Goal: Check status

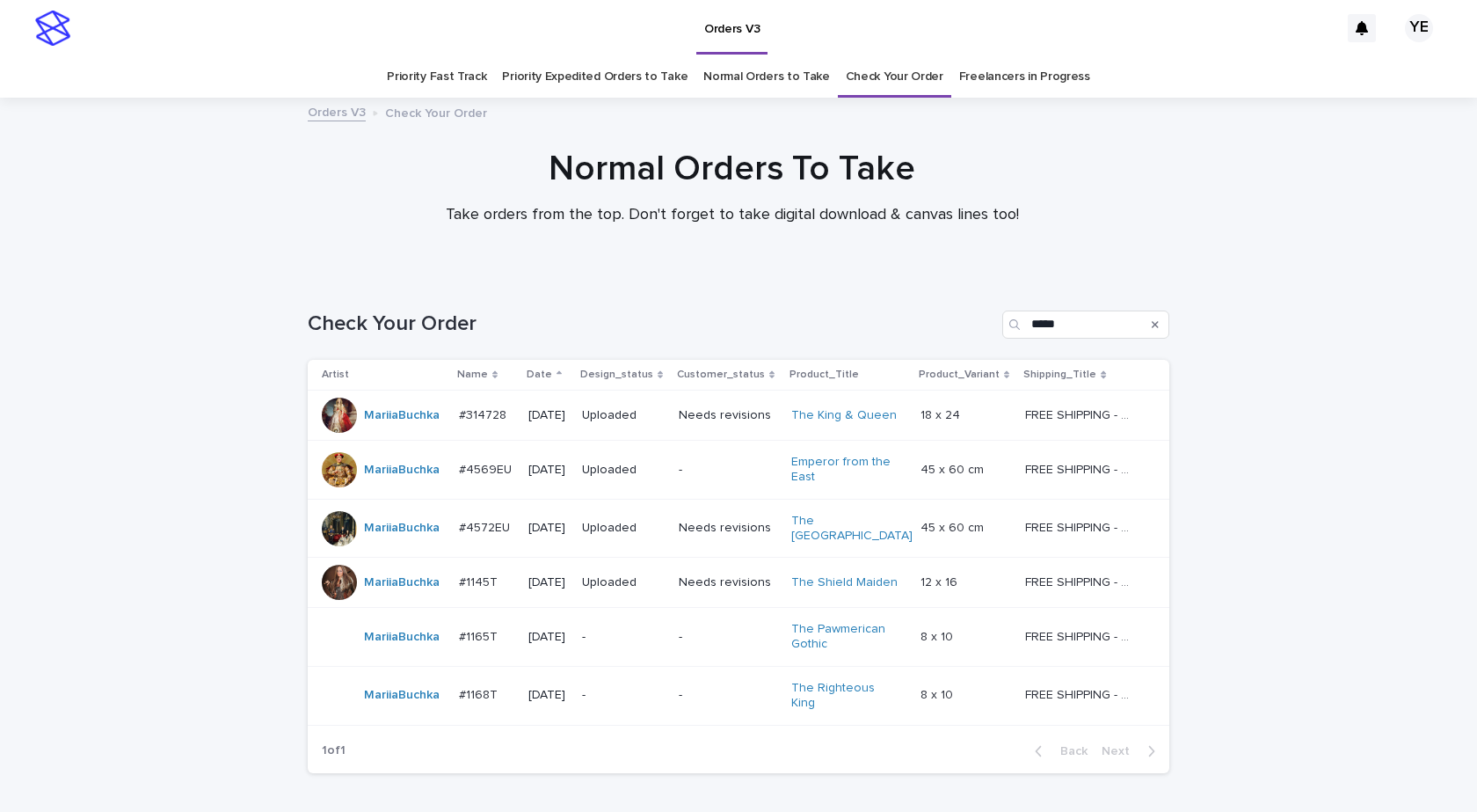
scroll to position [45, 0]
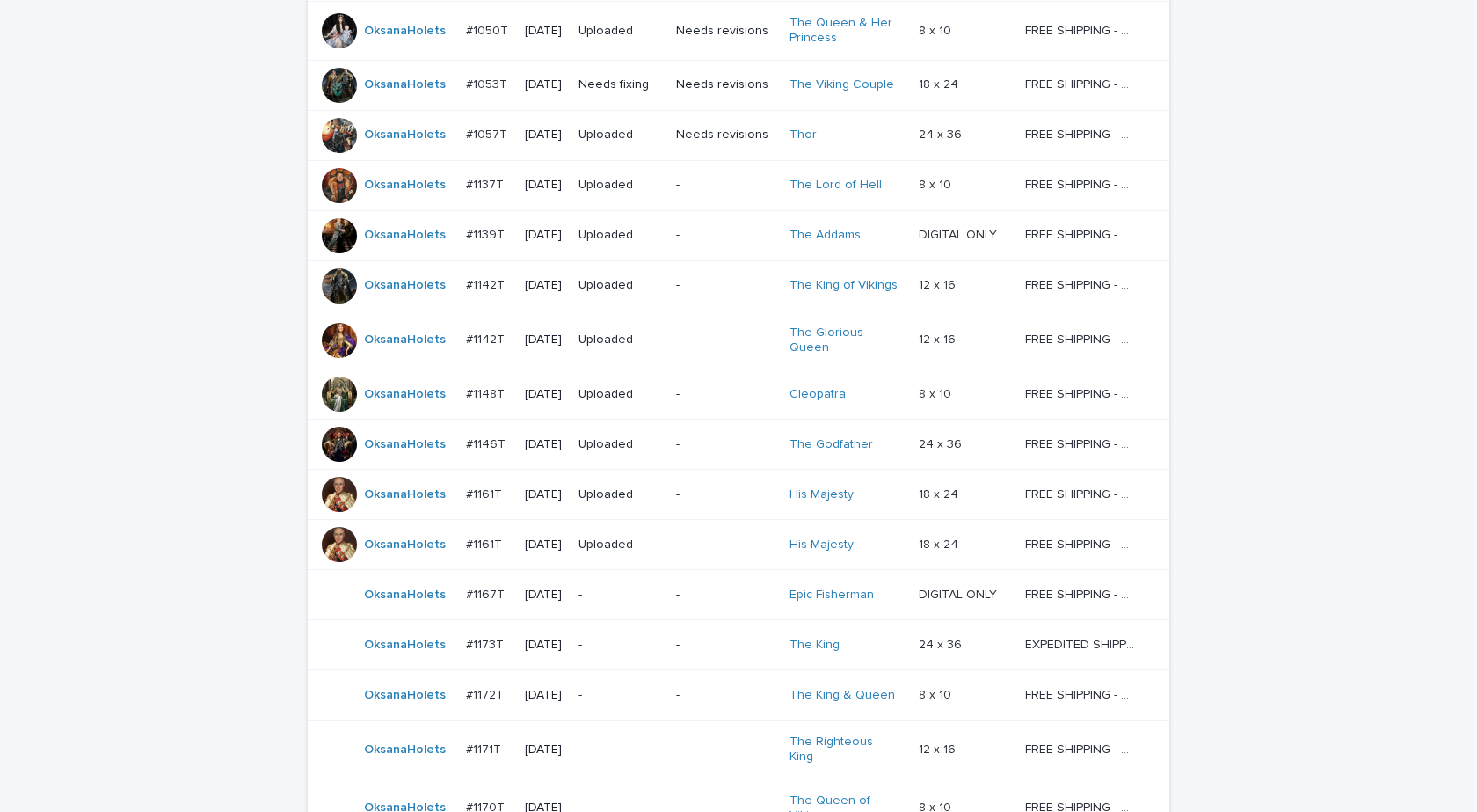
scroll to position [469, 0]
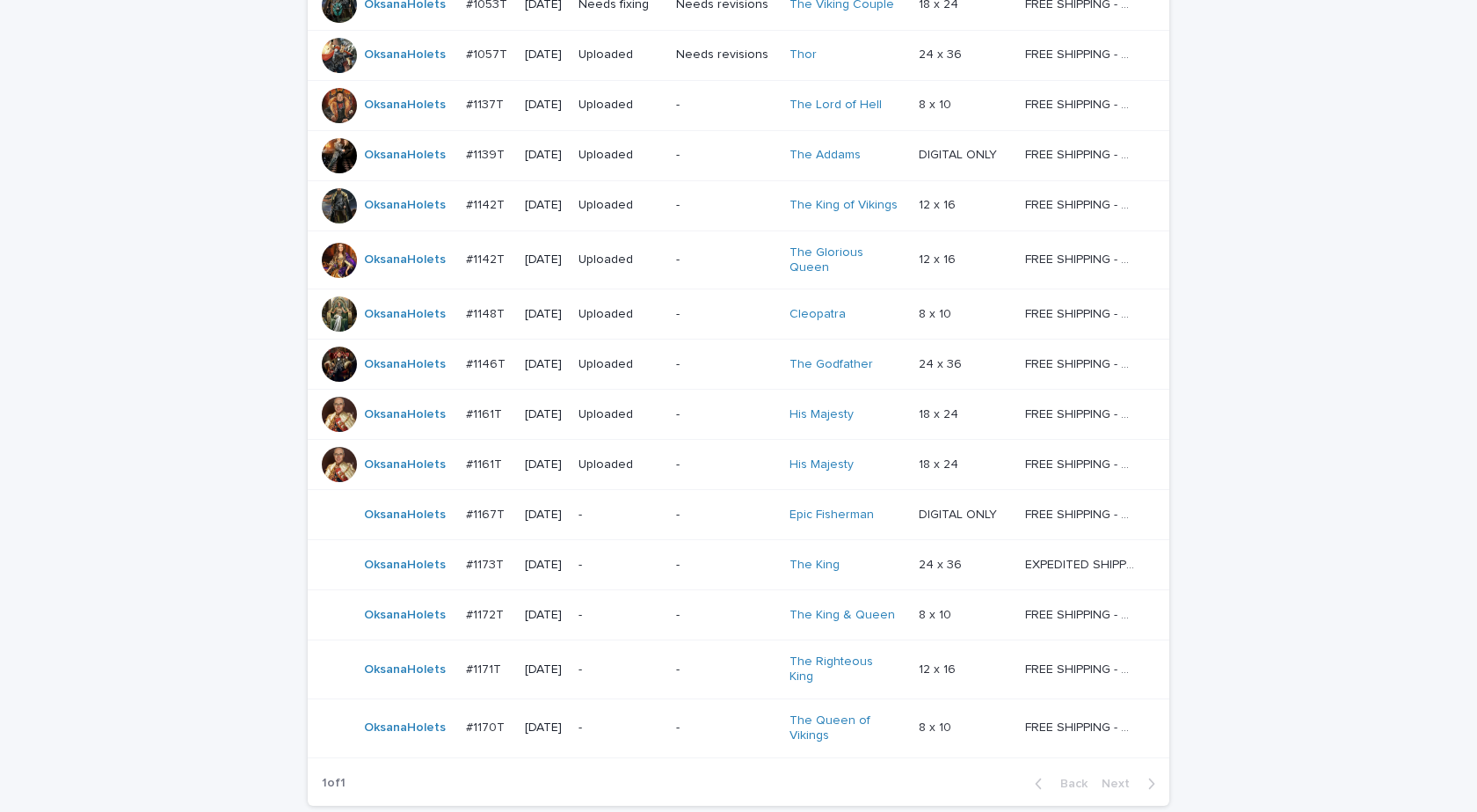
click at [1406, 682] on div "Loading... Saving… Loading... Saving… Check Your Order **** Artist Name Date De…" at bounding box center [738, 357] width 1477 height 1101
click at [1381, 490] on div "Loading... Saving… Loading... Saving… Check Your Order **** Artist Name Date De…" at bounding box center [738, 357] width 1477 height 1101
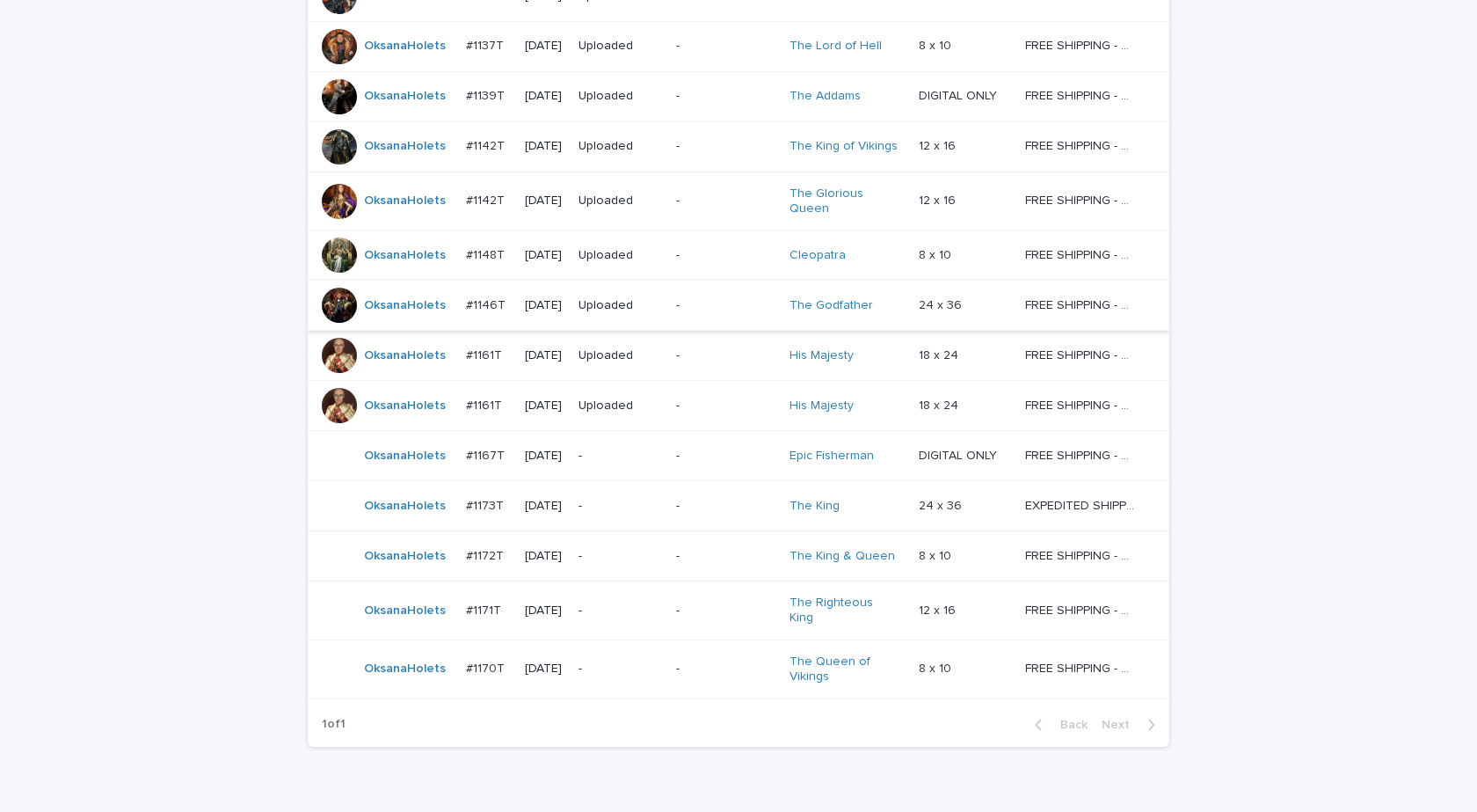
scroll to position [597, 0]
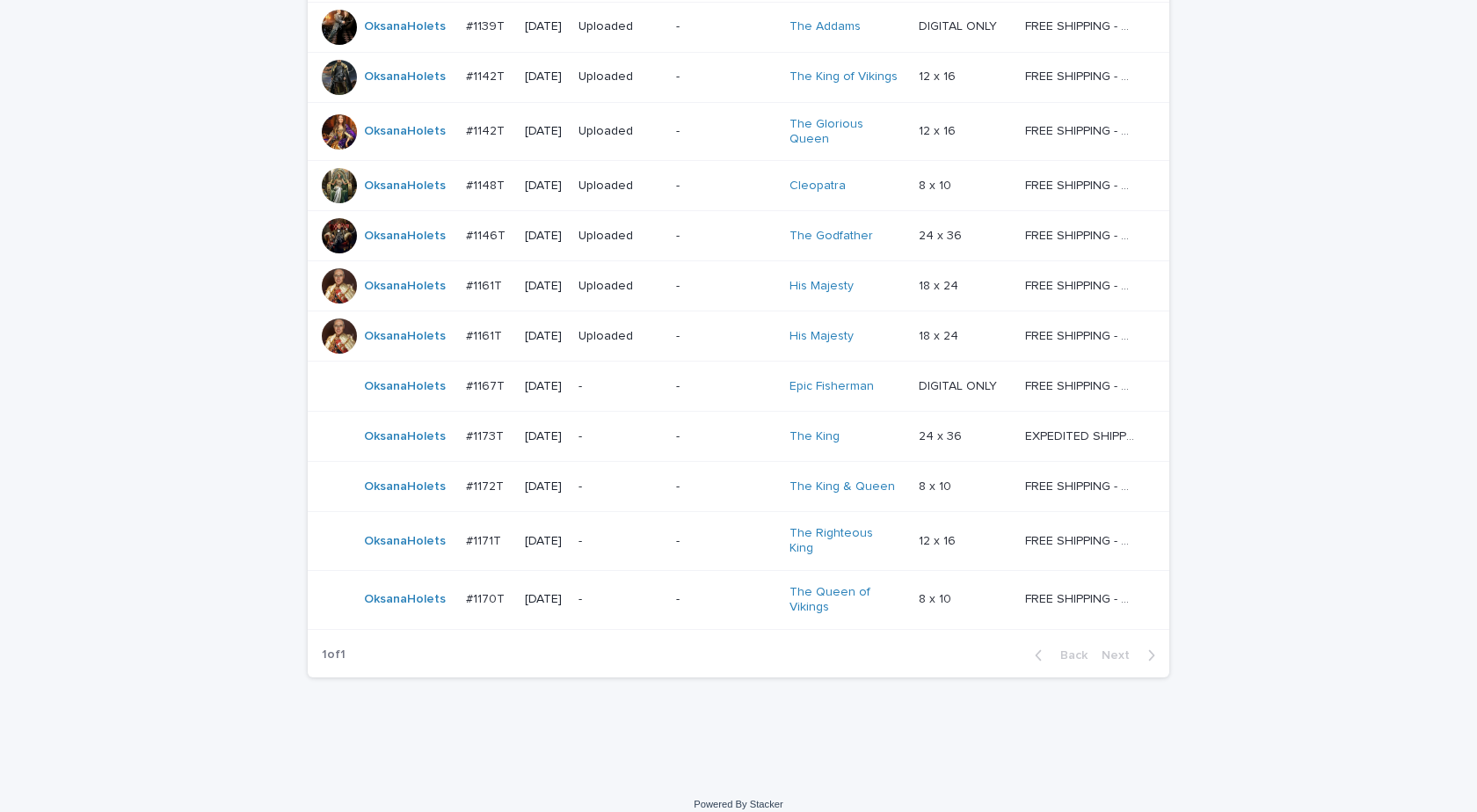
click at [398, 598] on div "OksanaHolets" at bounding box center [387, 599] width 130 height 35
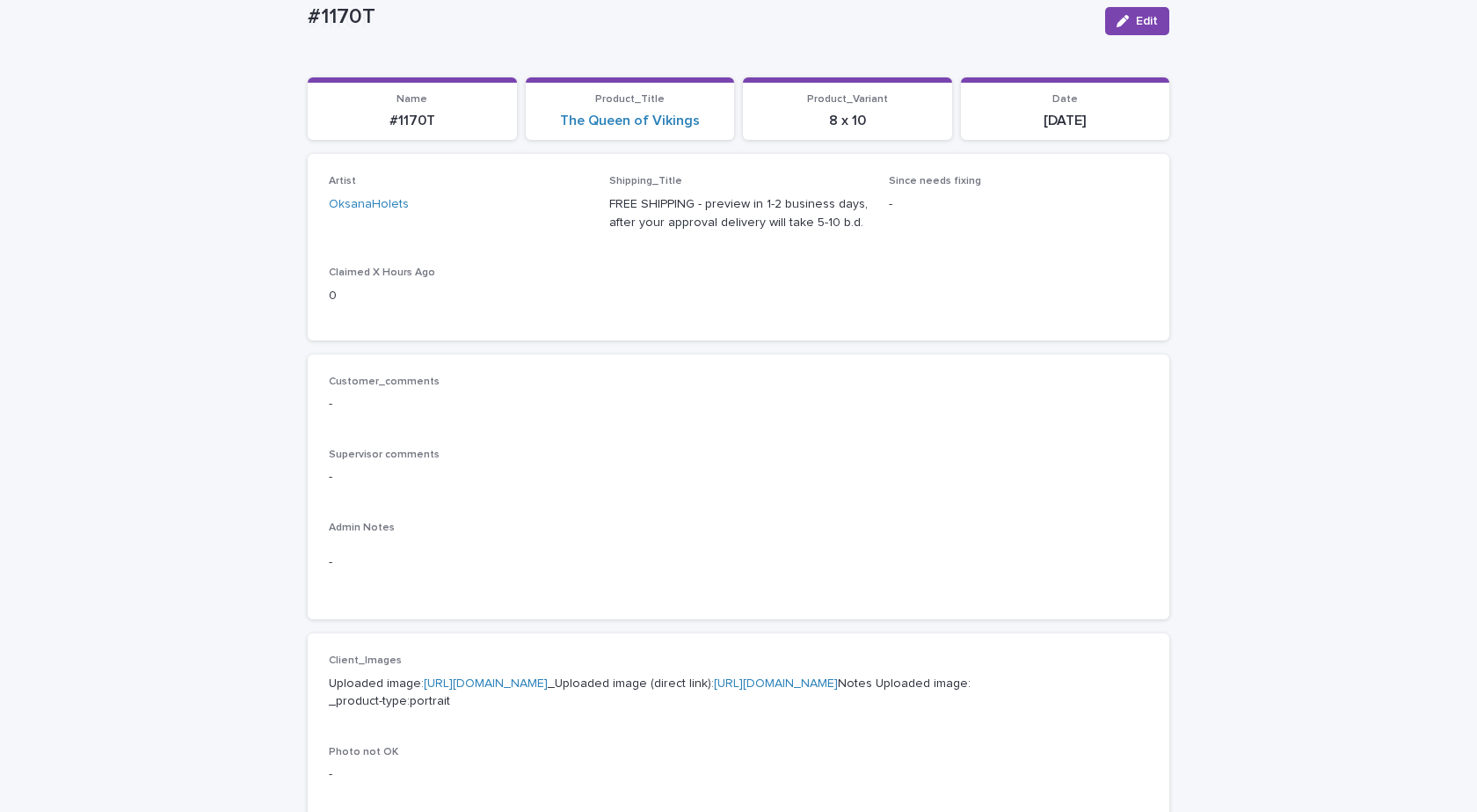
scroll to position [351, 0]
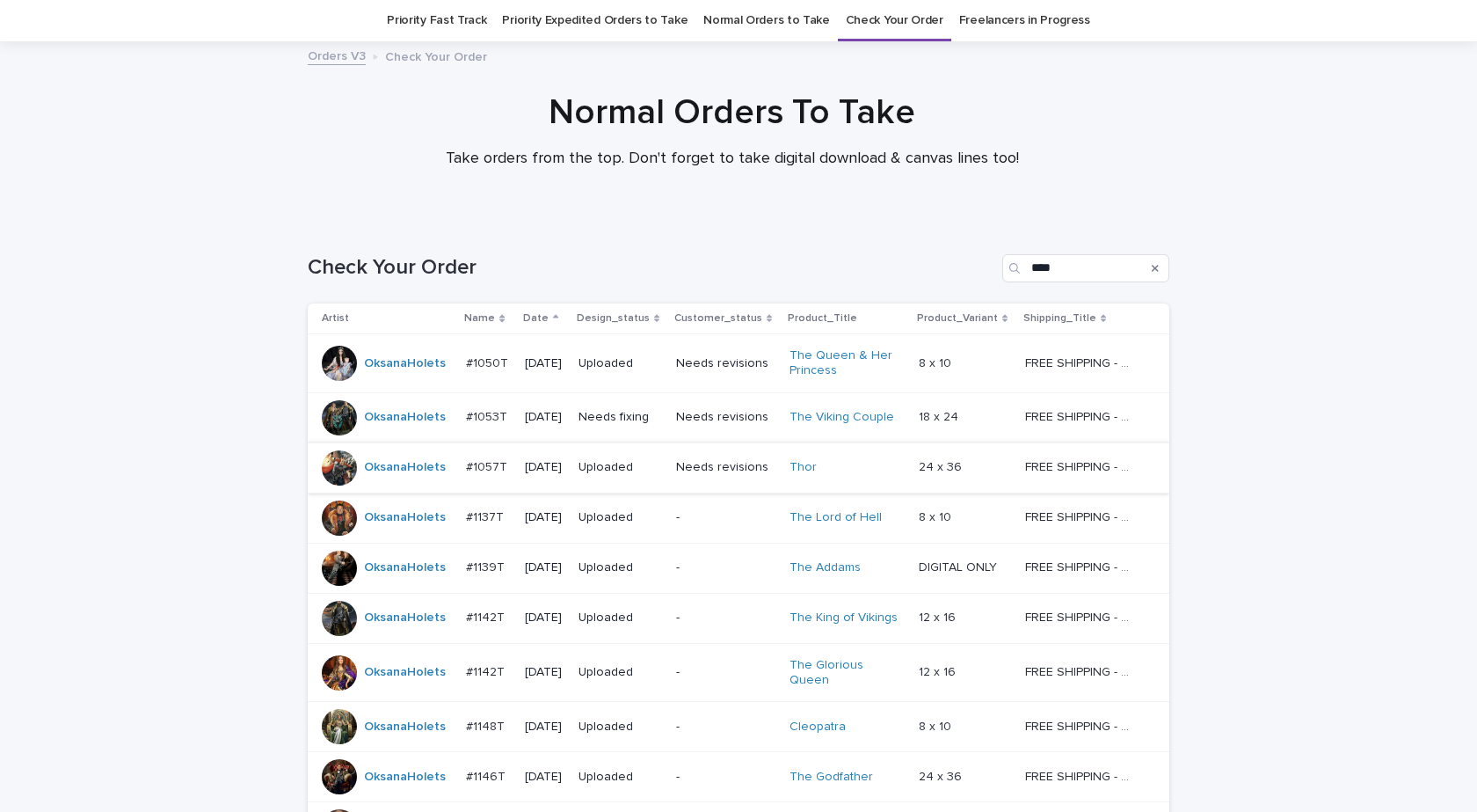
scroll to position [496, 0]
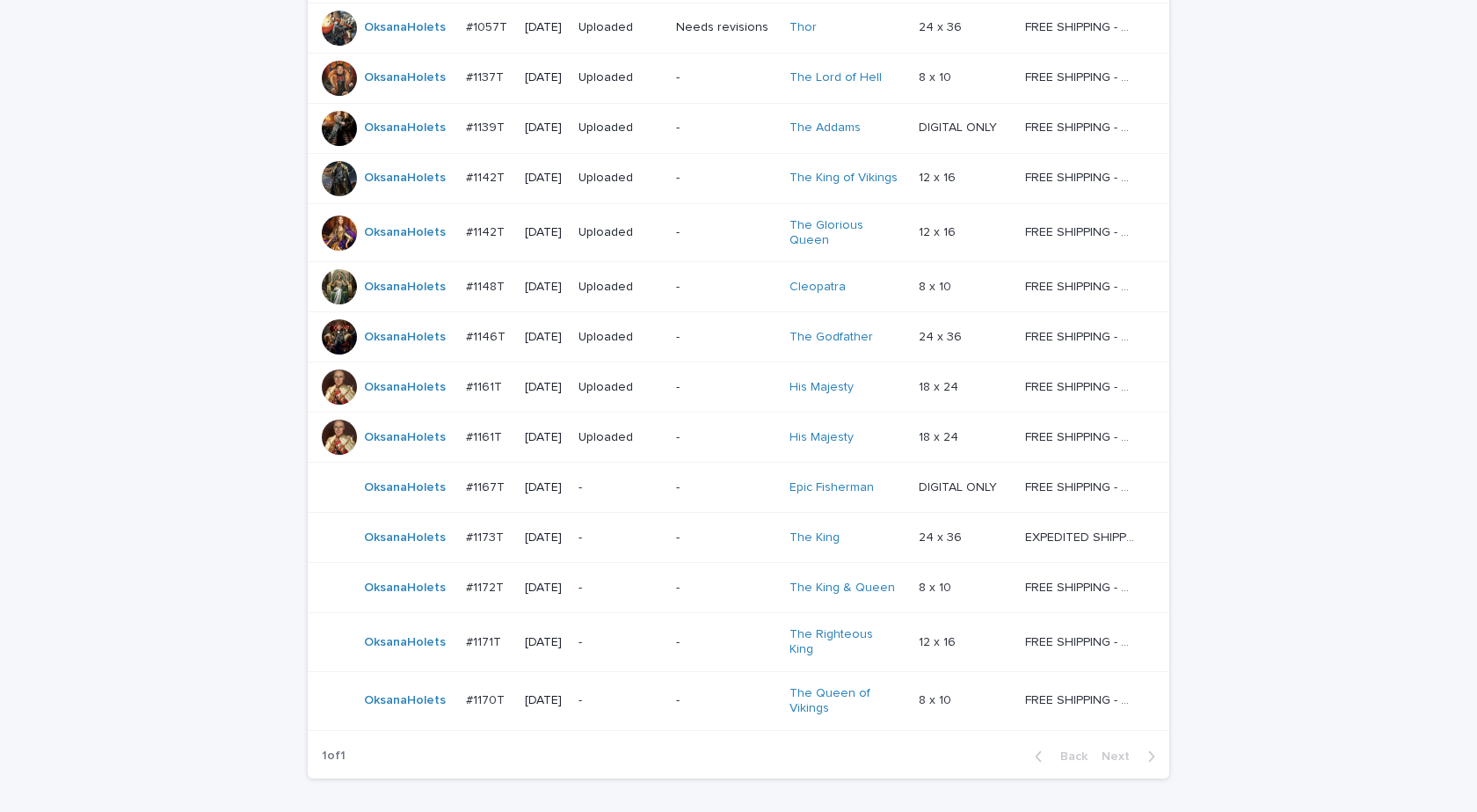
click at [396, 646] on div "OksanaHolets" at bounding box center [387, 642] width 130 height 35
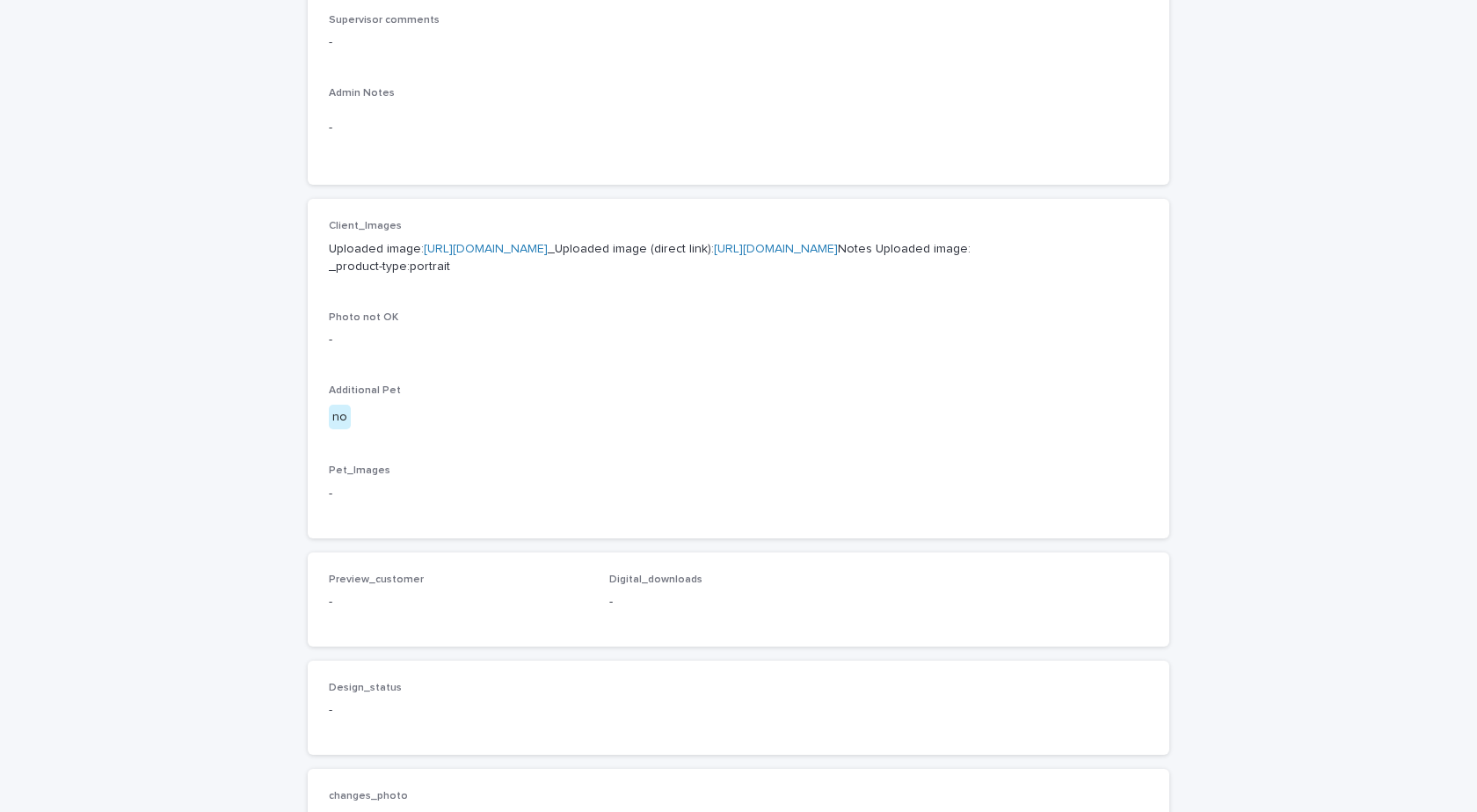
scroll to position [616, 0]
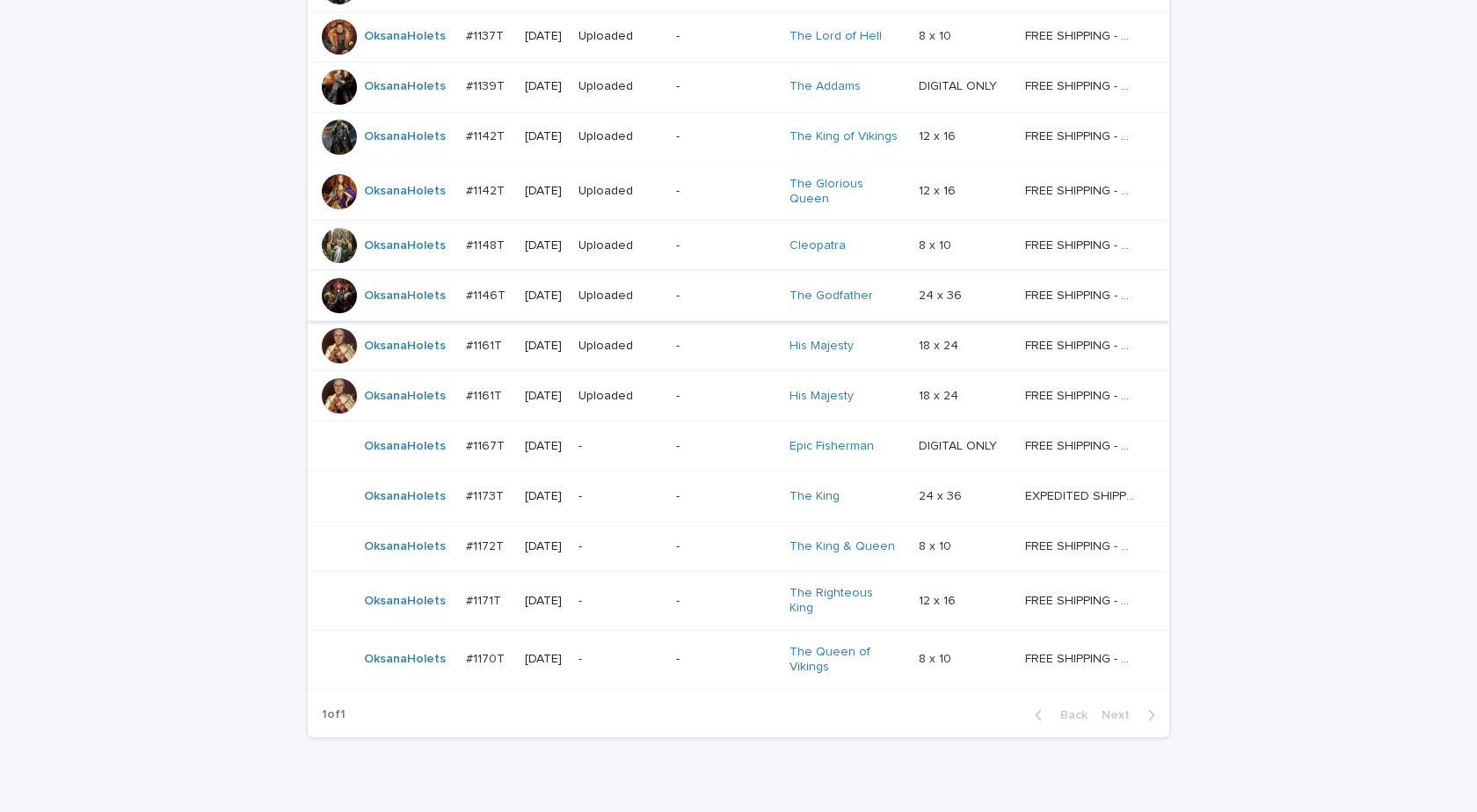
scroll to position [597, 0]
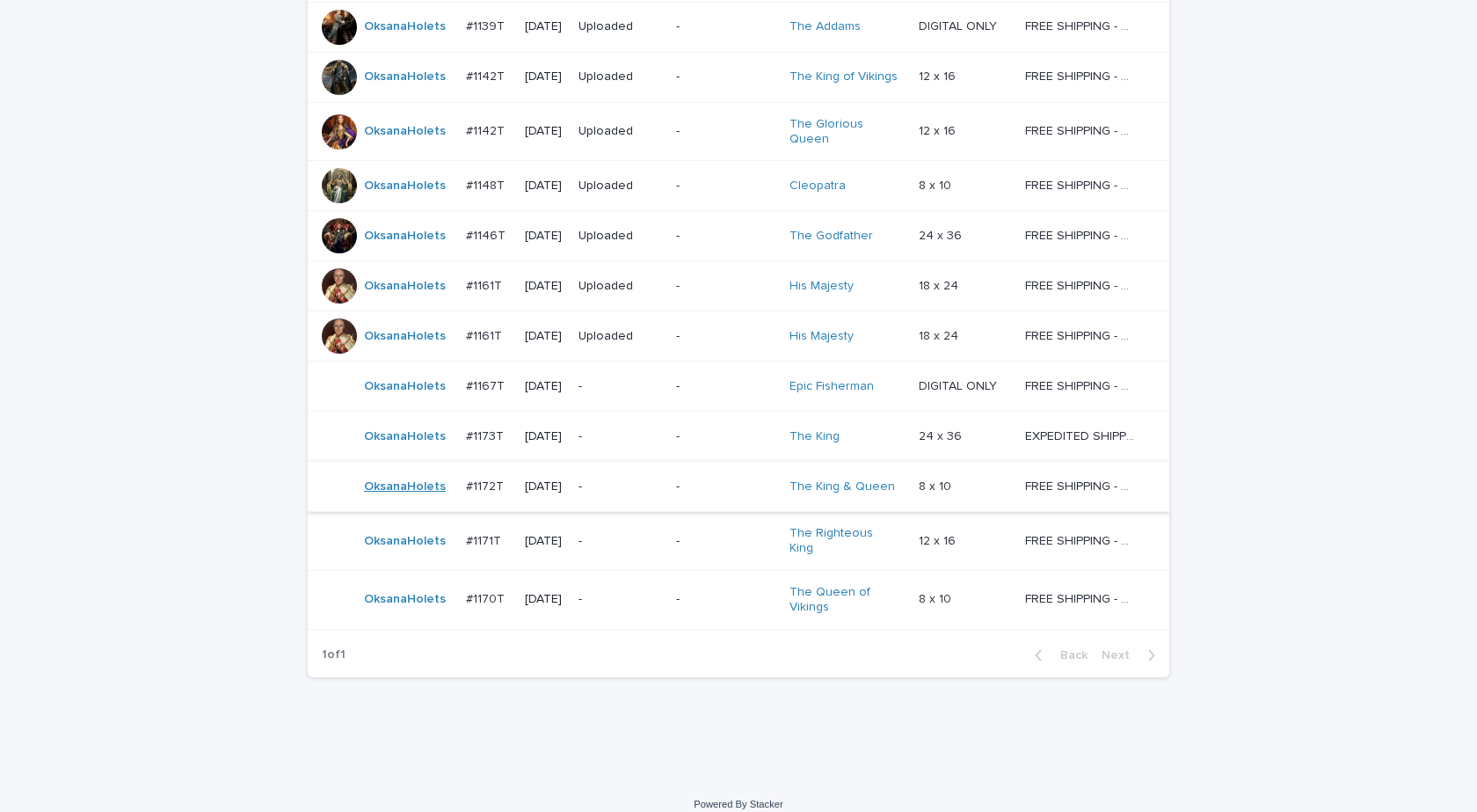
click at [399, 486] on link "OksanaHolets" at bounding box center [405, 486] width 81 height 15
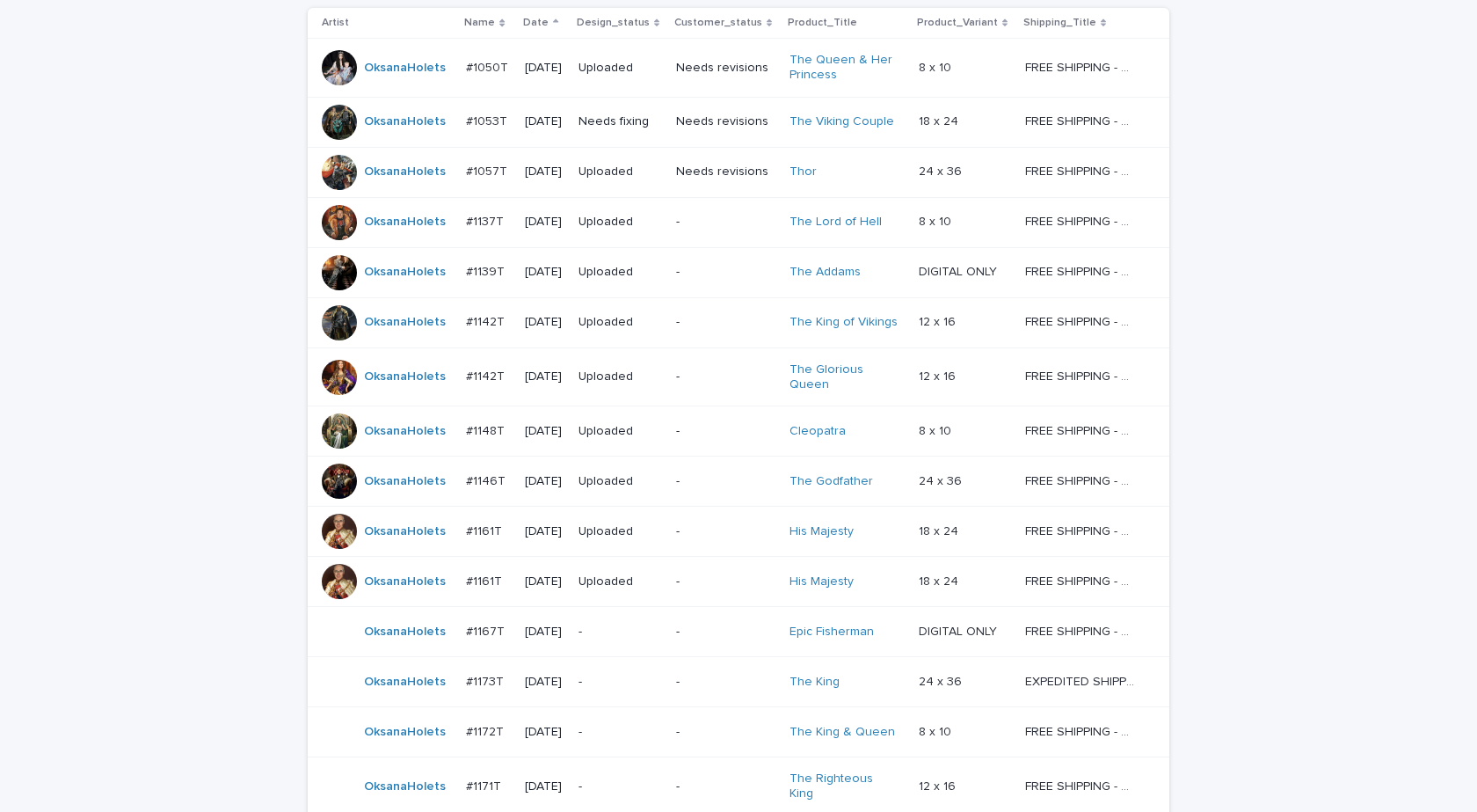
scroll to position [597, 0]
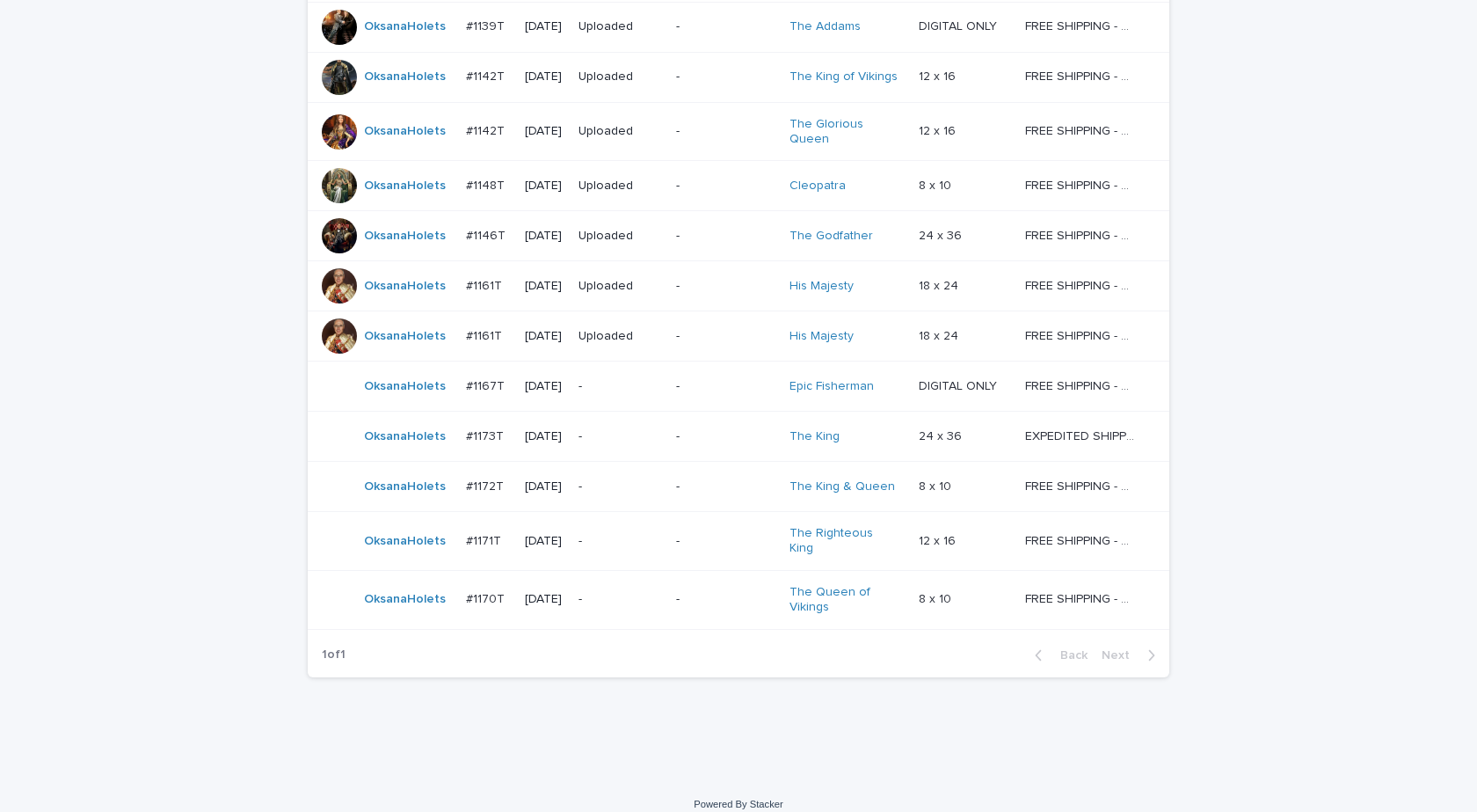
click at [399, 491] on div "OksanaHolets" at bounding box center [405, 486] width 81 height 29
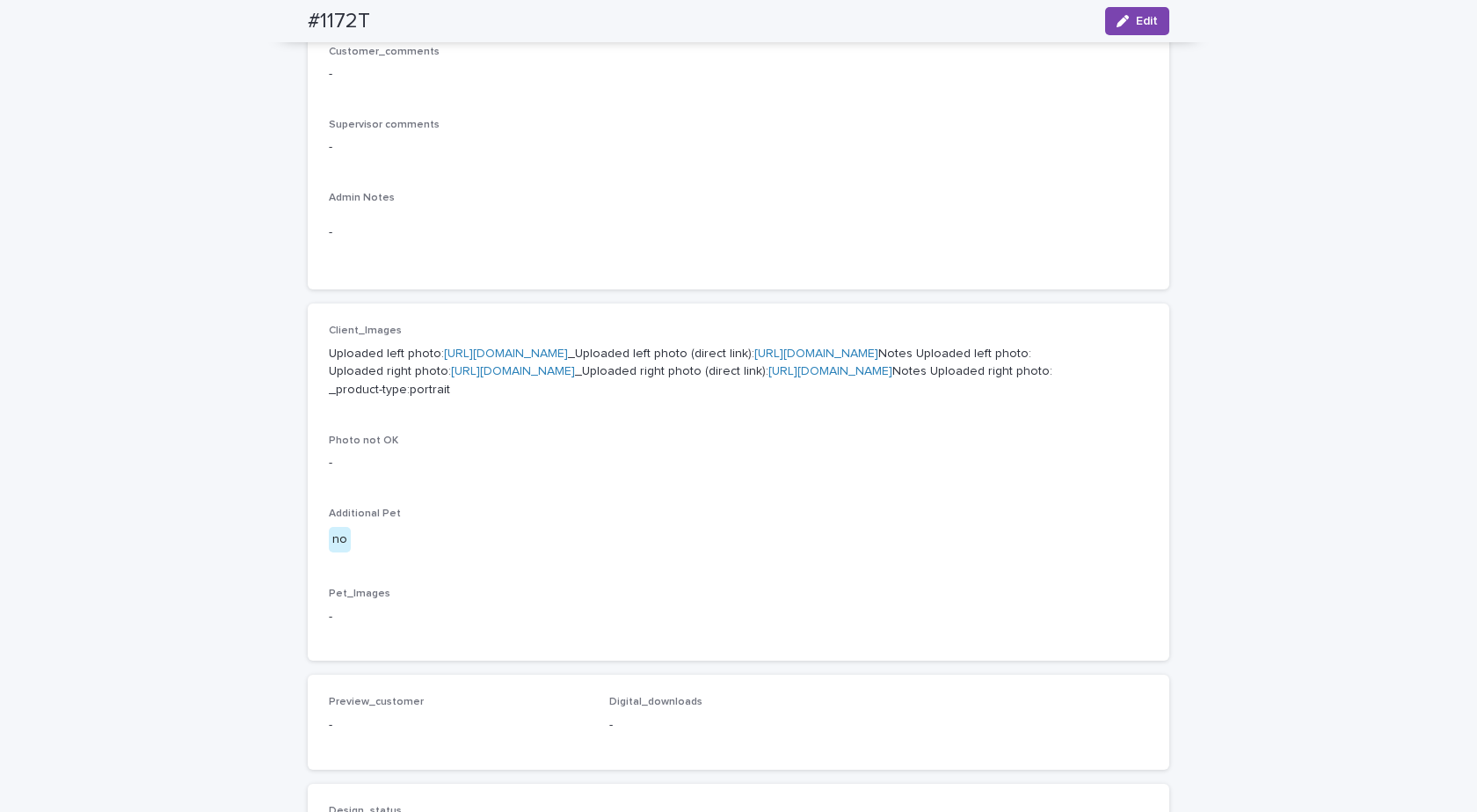
scroll to position [704, 0]
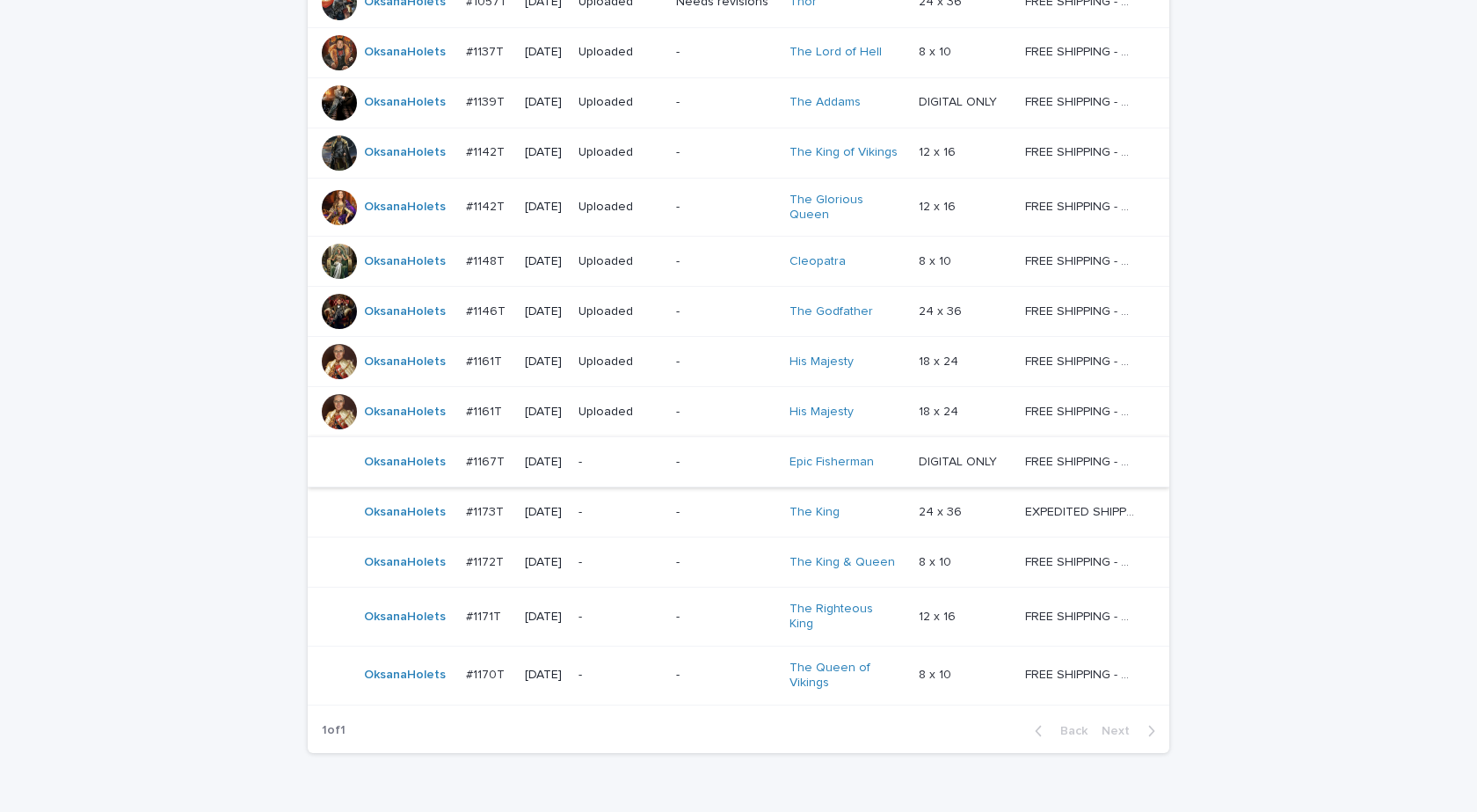
scroll to position [597, 0]
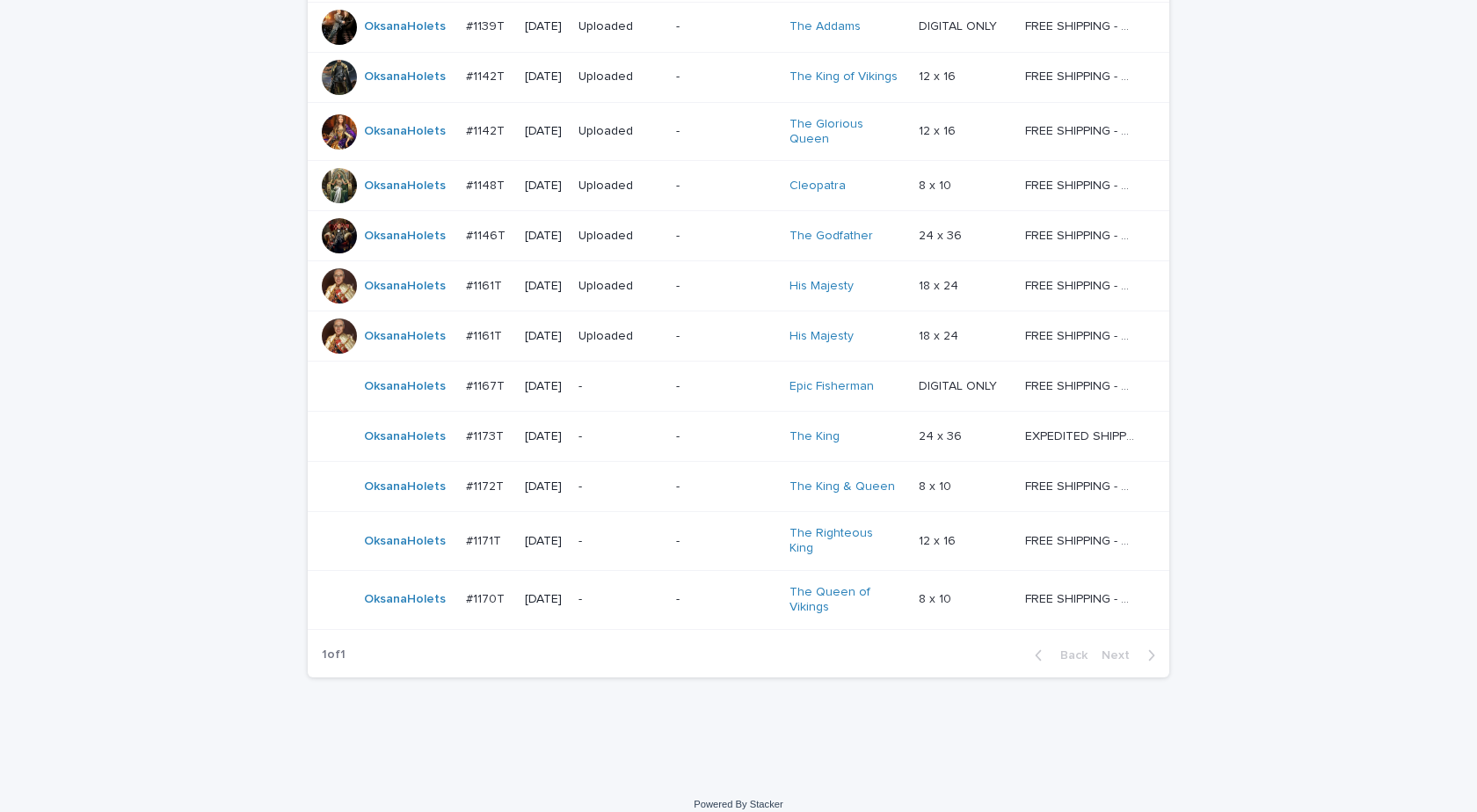
click at [395, 443] on div "OksanaHolets" at bounding box center [387, 437] width 130 height 35
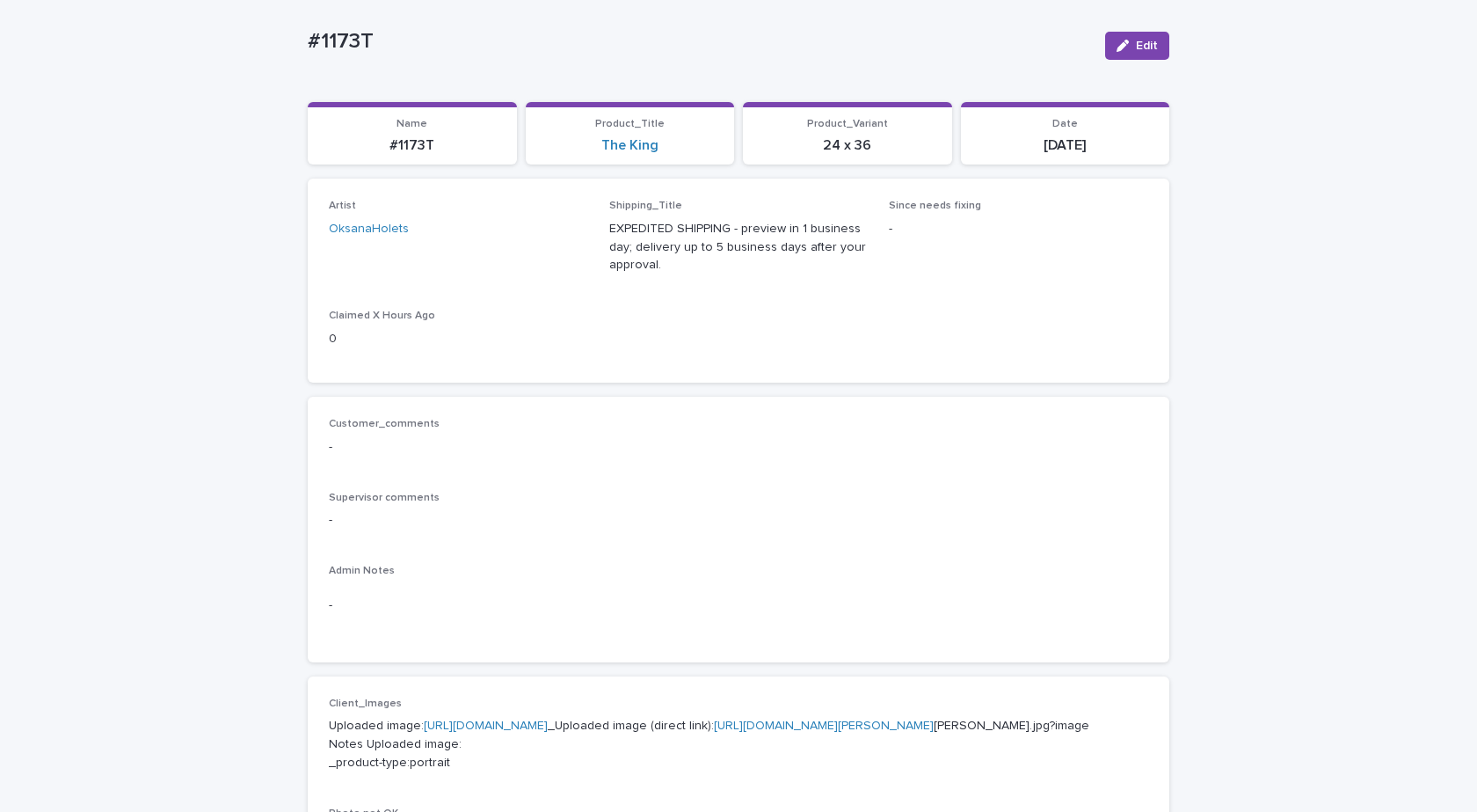
scroll to position [527, 0]
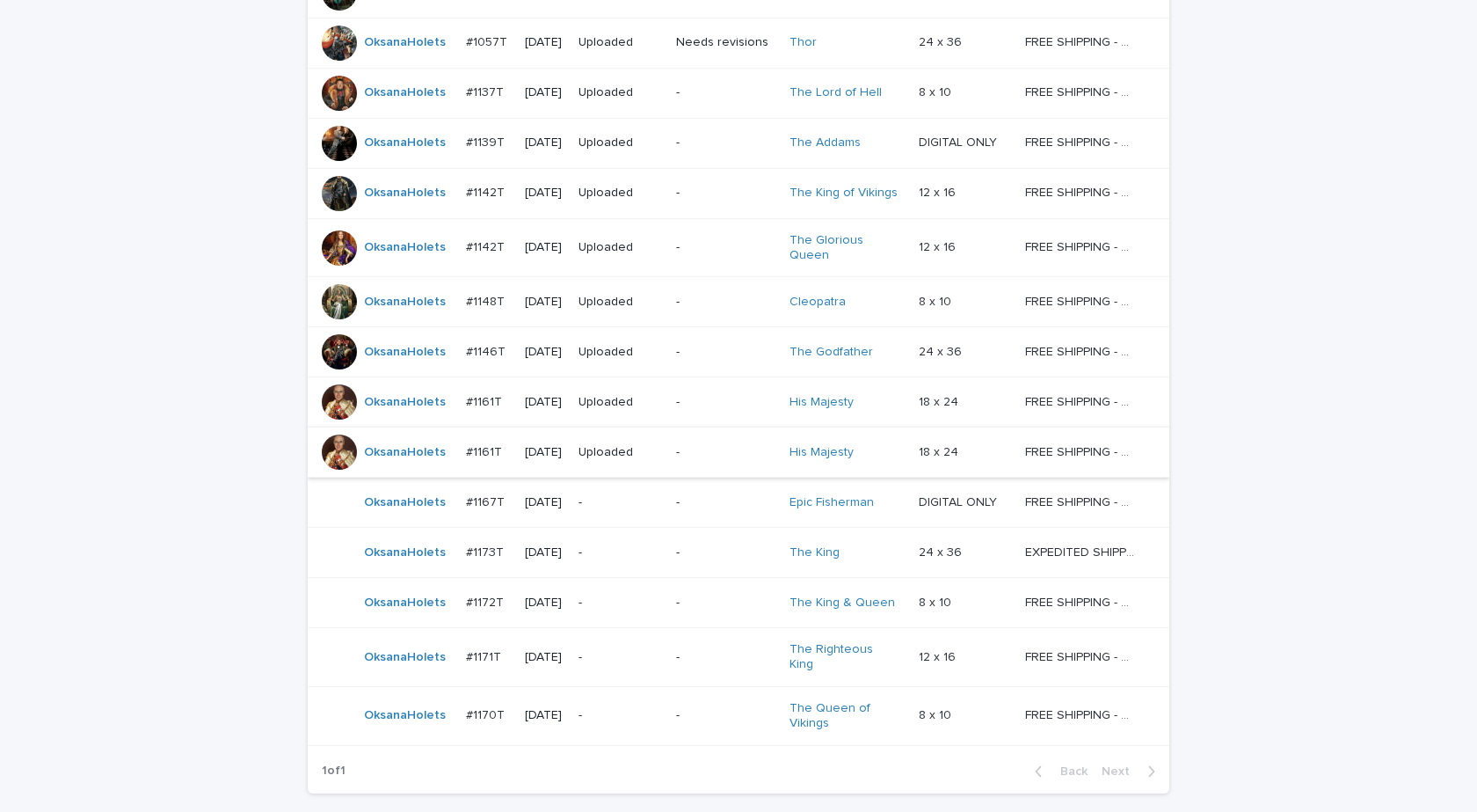
scroll to position [496, 0]
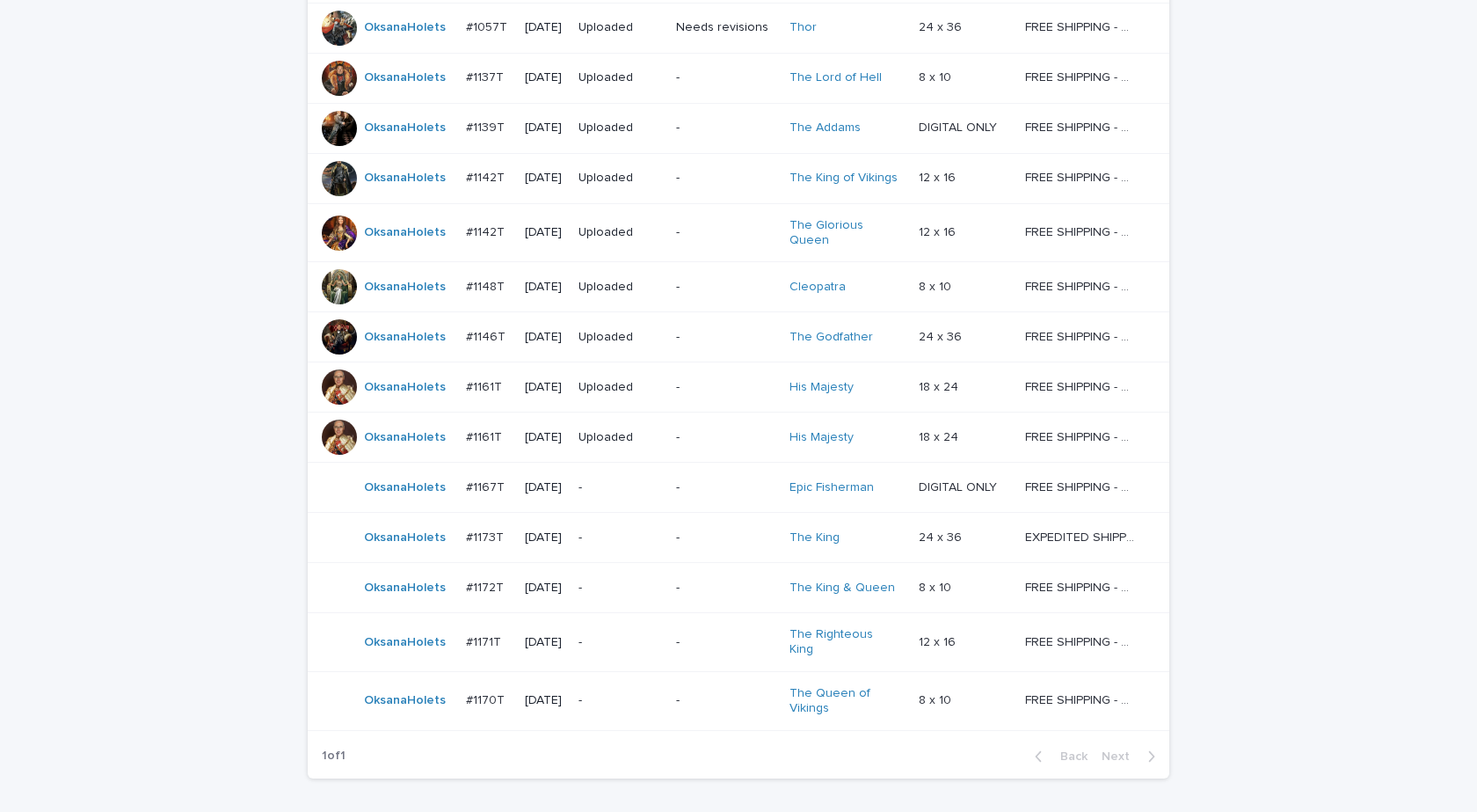
click at [400, 492] on div "OksanaHolets" at bounding box center [405, 487] width 81 height 29
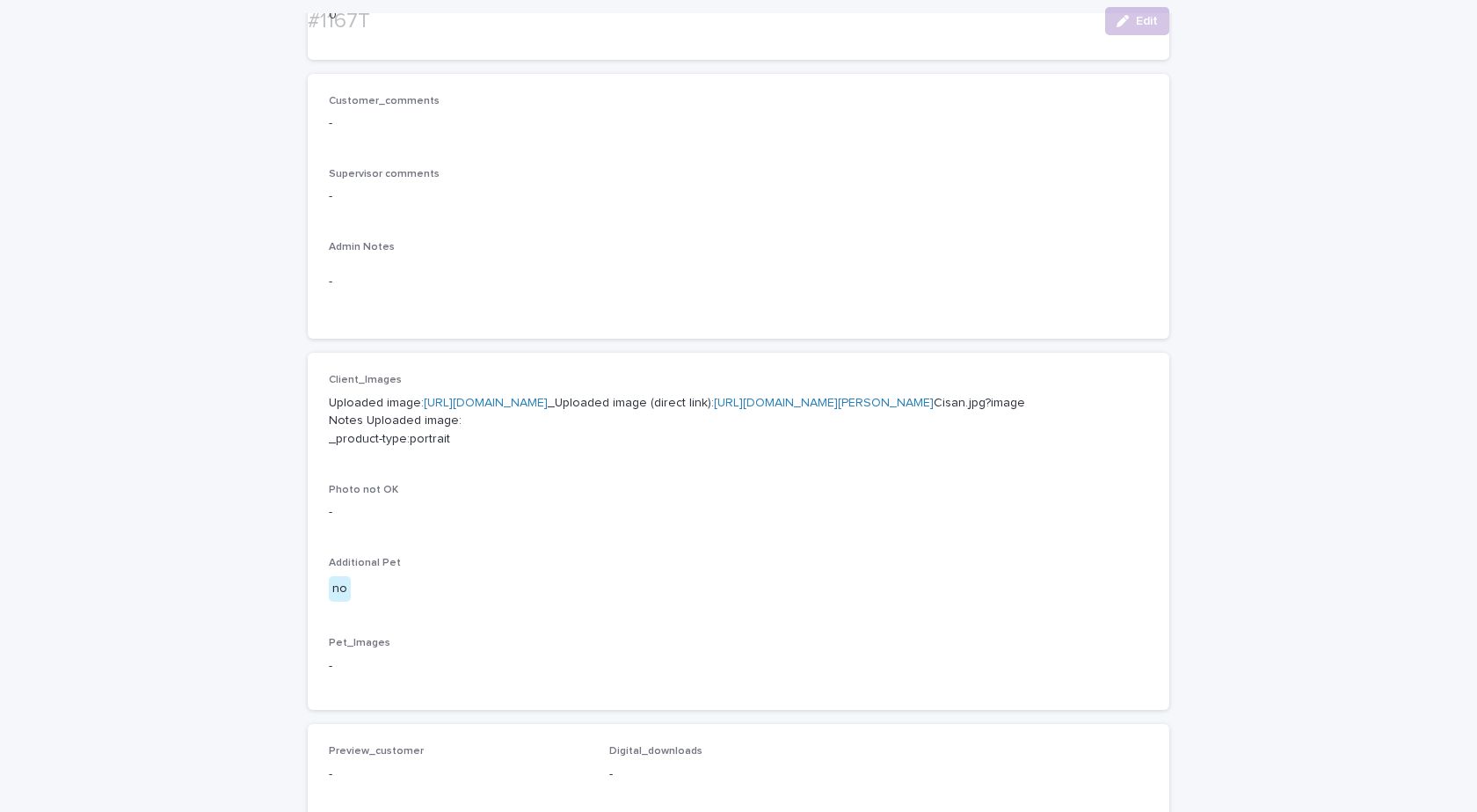
scroll to position [439, 0]
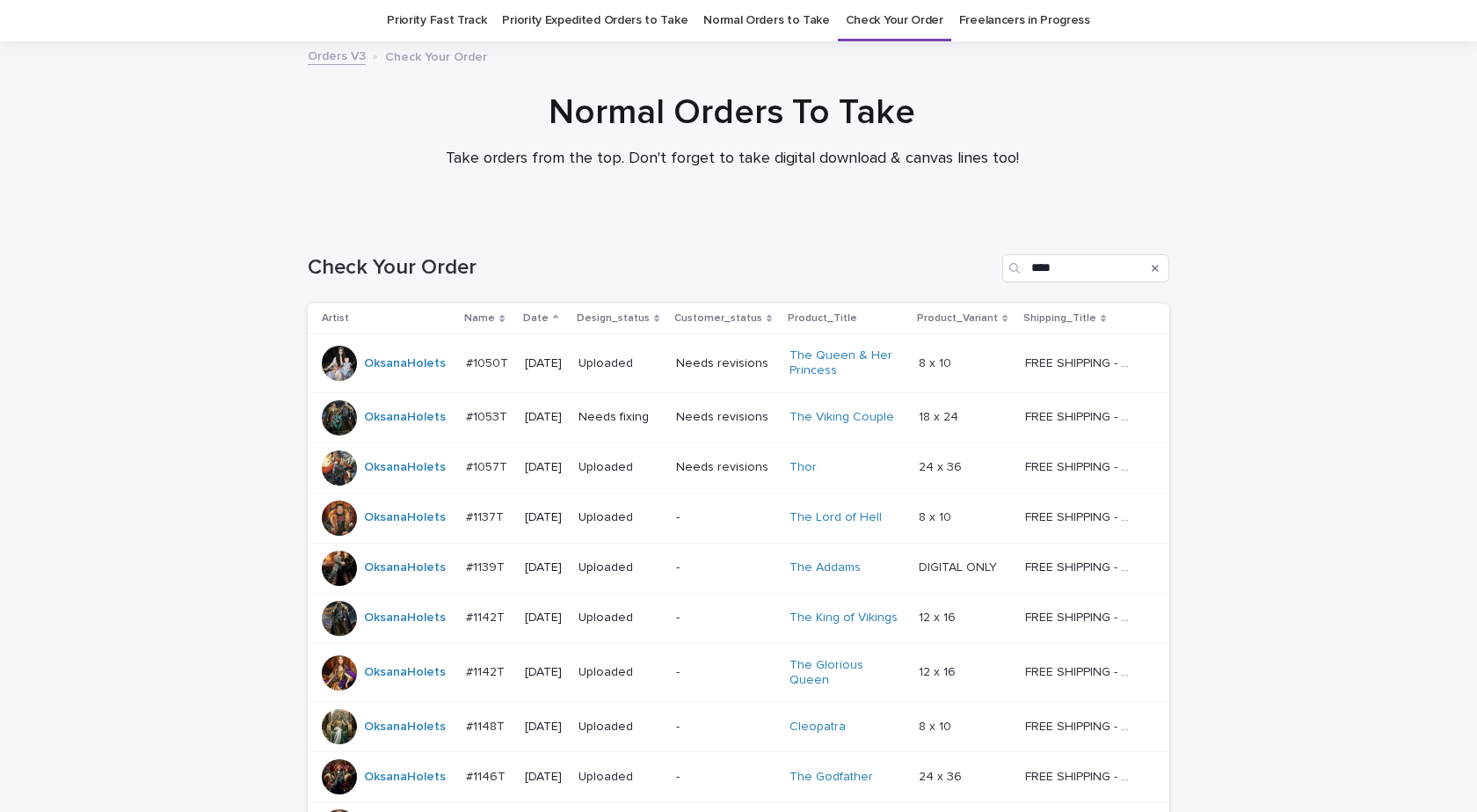
scroll to position [320, 0]
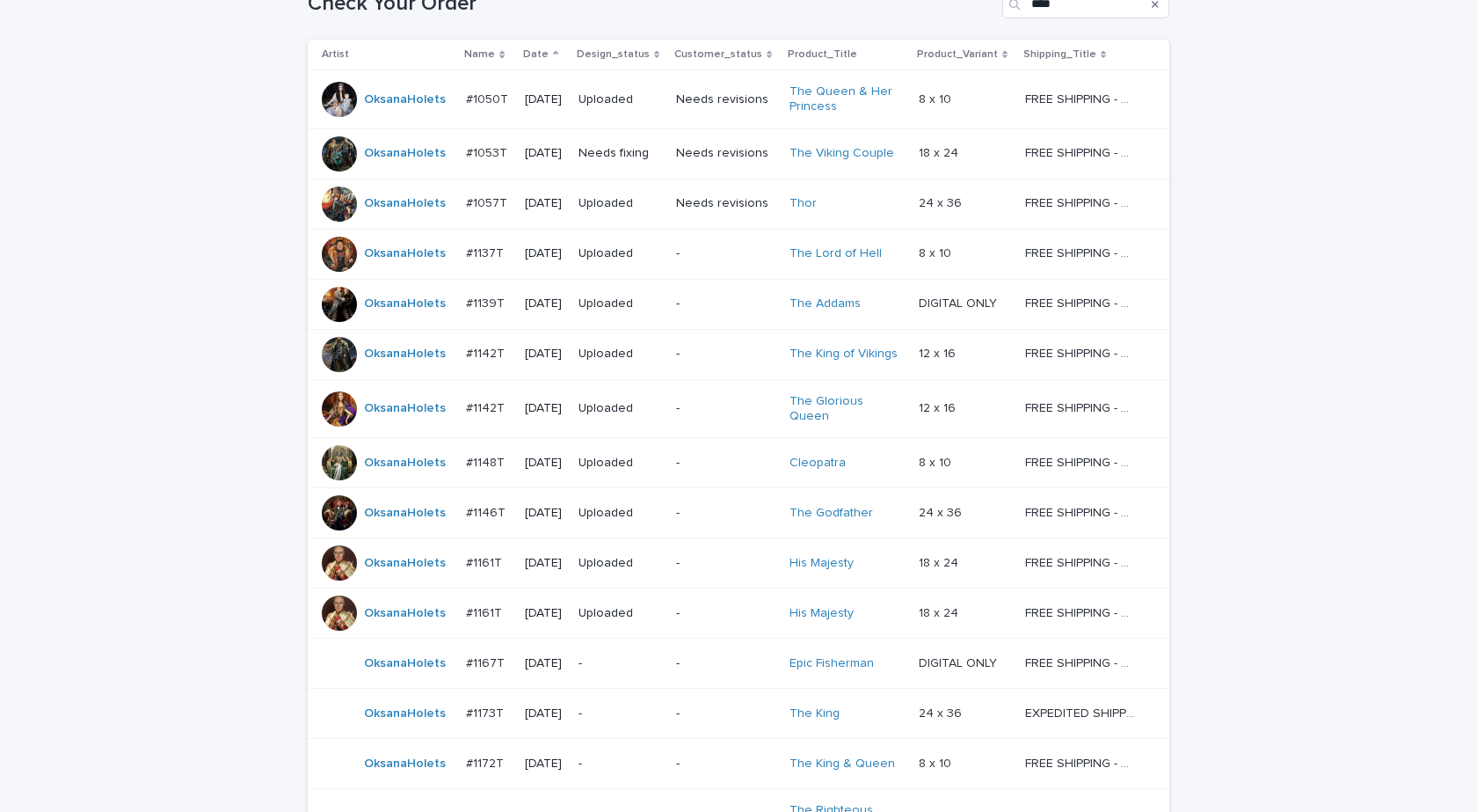
drag, startPoint x: 1290, startPoint y: 615, endPoint x: 1263, endPoint y: 600, distance: 30.9
click at [1290, 614] on div "Loading... Saving… Loading... Saving… Check Your Order **** Artist Name Date De…" at bounding box center [738, 506] width 1477 height 1101
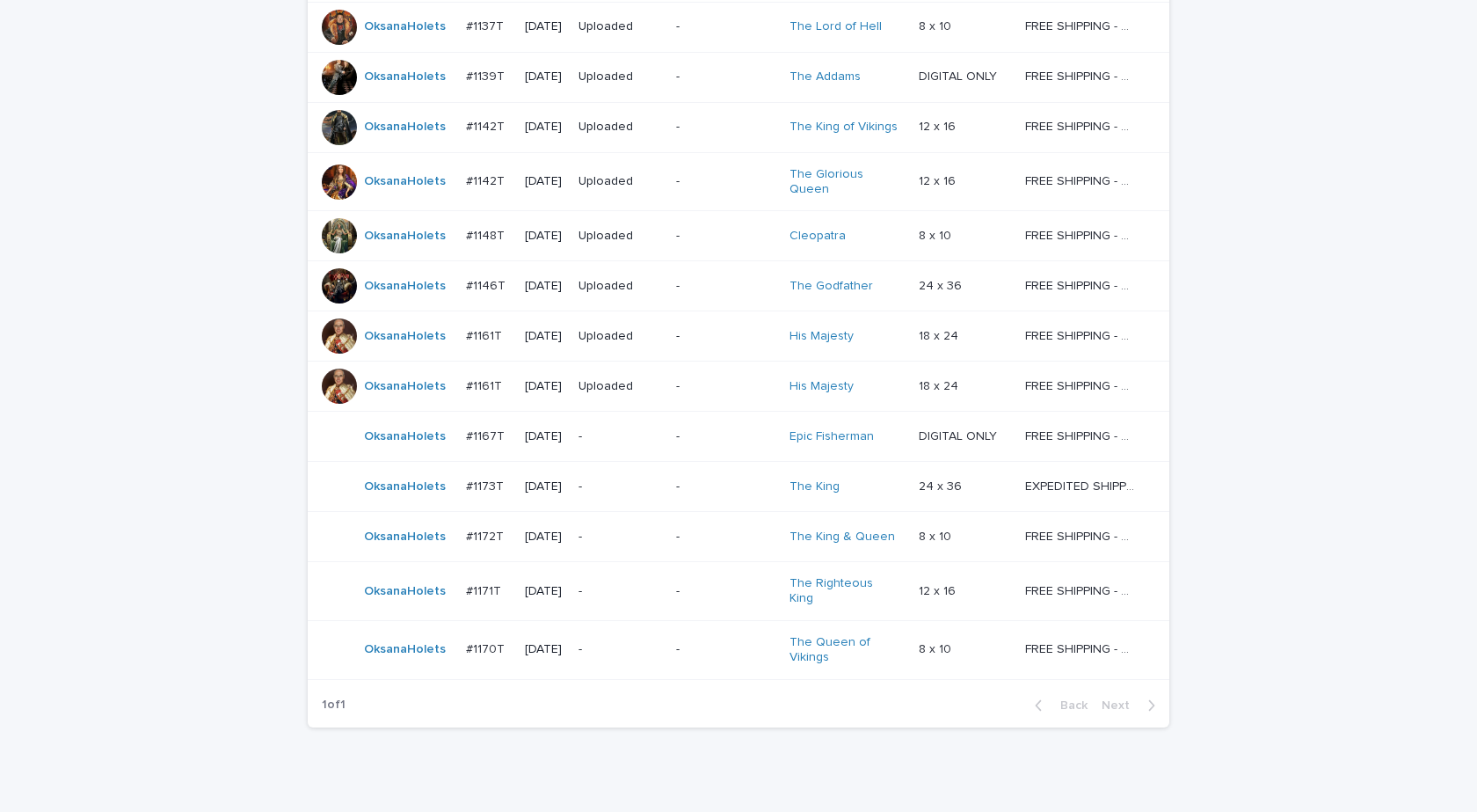
scroll to position [597, 0]
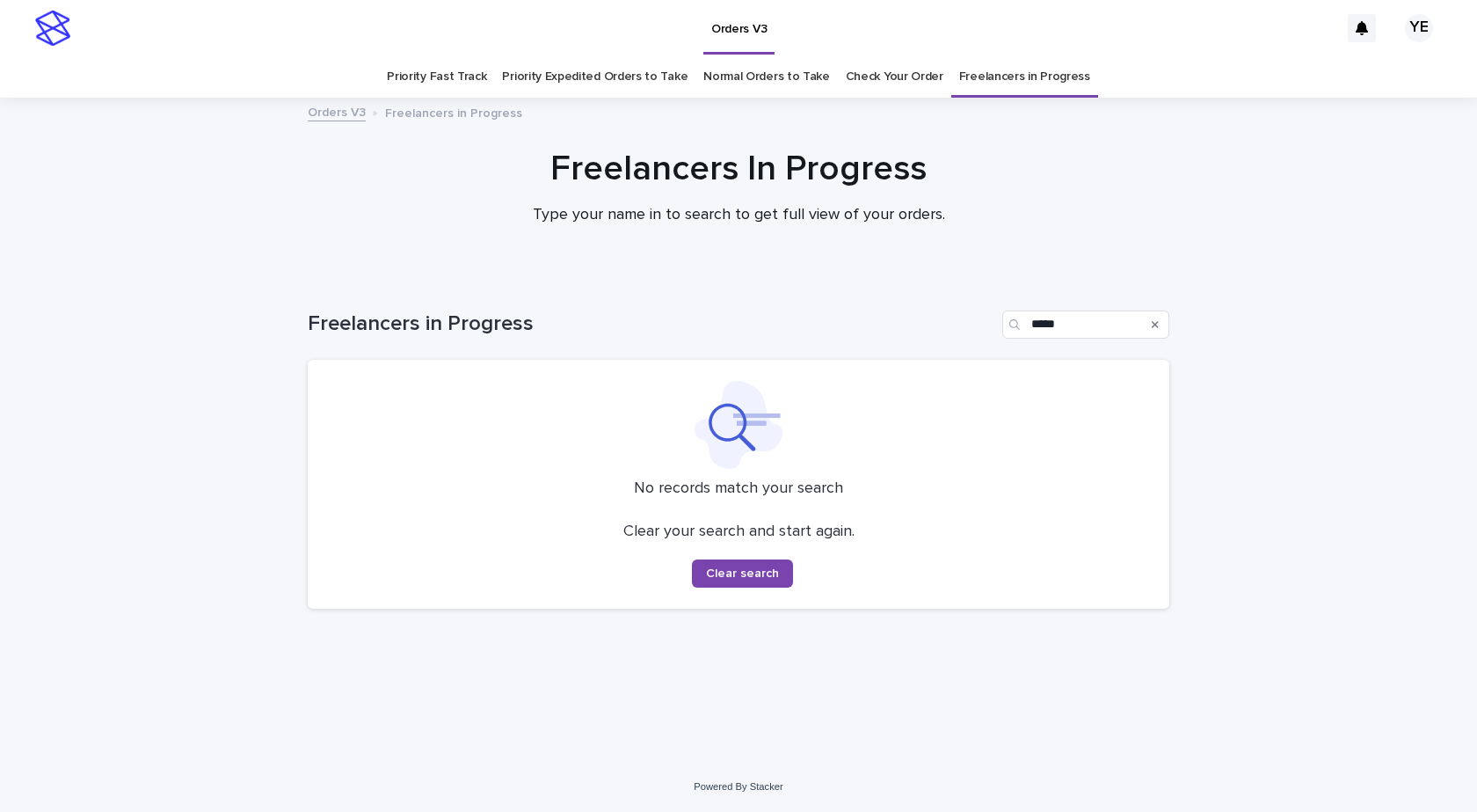
click at [1382, 556] on div "Loading... Saving… Loading... Saving… Freelancers in Progress ***** No records …" at bounding box center [738, 519] width 1477 height 486
click at [1255, 688] on div "Loading... Saving… Loading... Saving… Freelancers in Progress ***** No records …" at bounding box center [738, 519] width 1477 height 486
click at [1398, 391] on div "Loading... Saving… Loading... Saving… Freelancers in Progress ***** No records …" at bounding box center [738, 519] width 1477 height 486
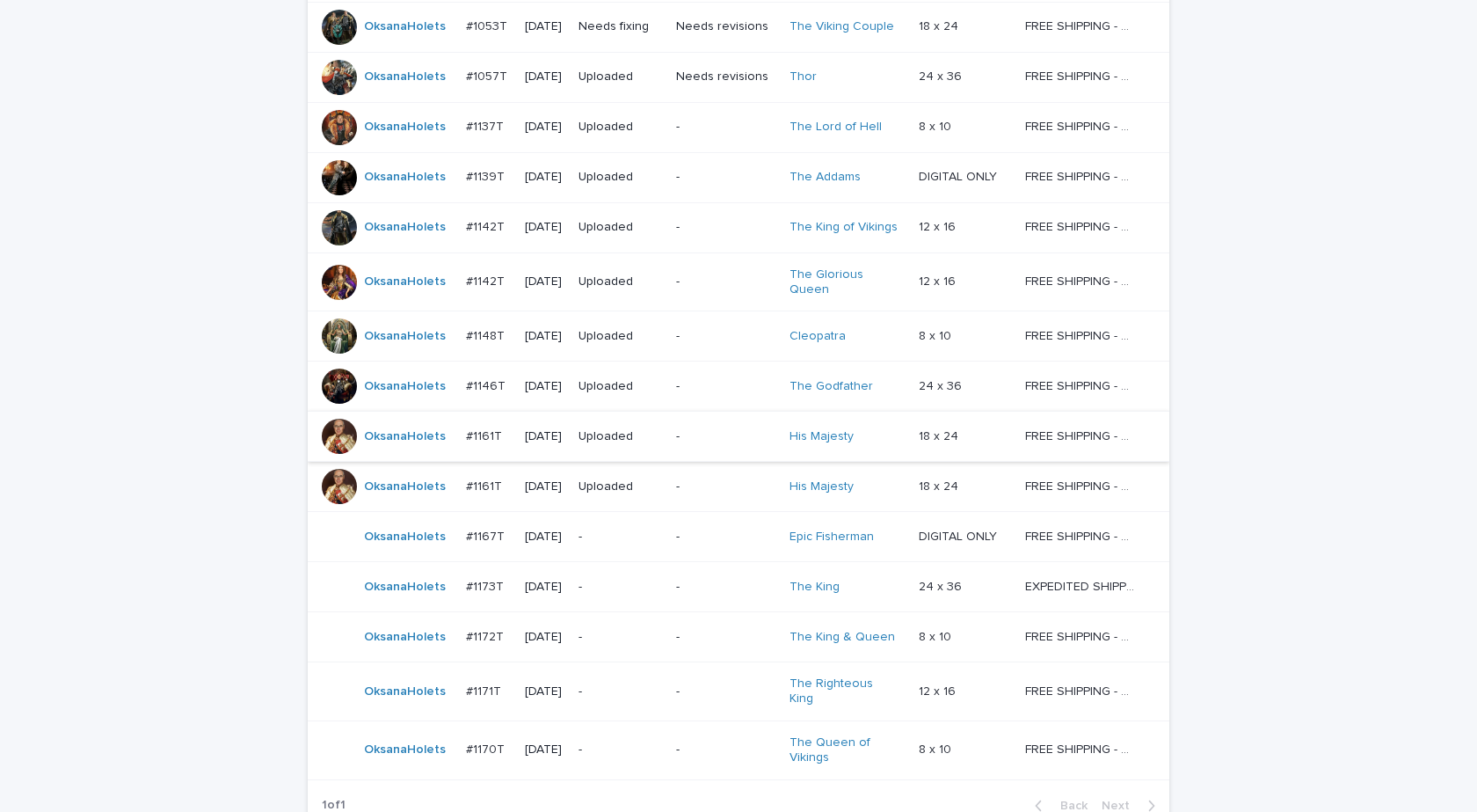
scroll to position [421, 0]
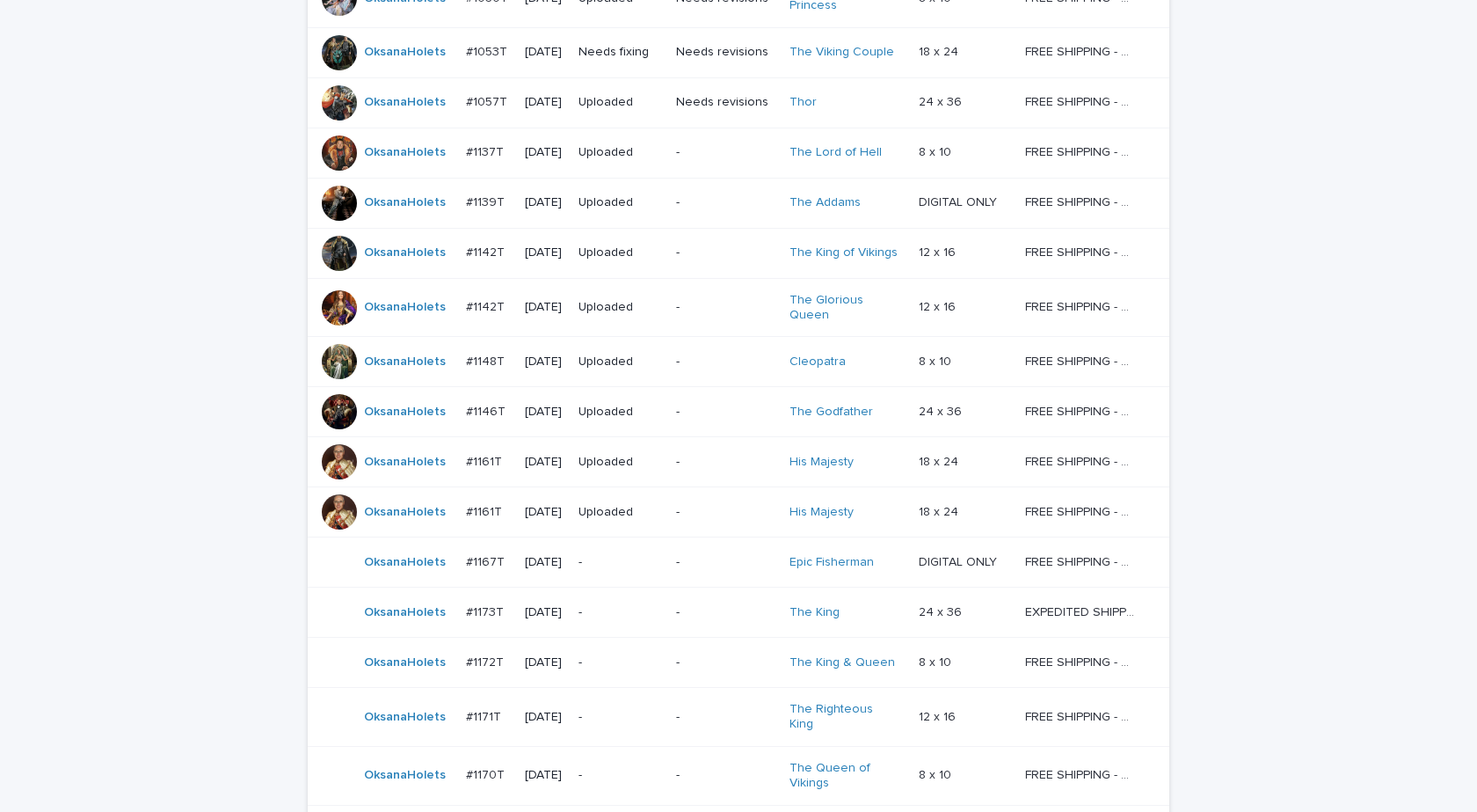
click at [391, 420] on div "OksanaHolets" at bounding box center [387, 412] width 130 height 35
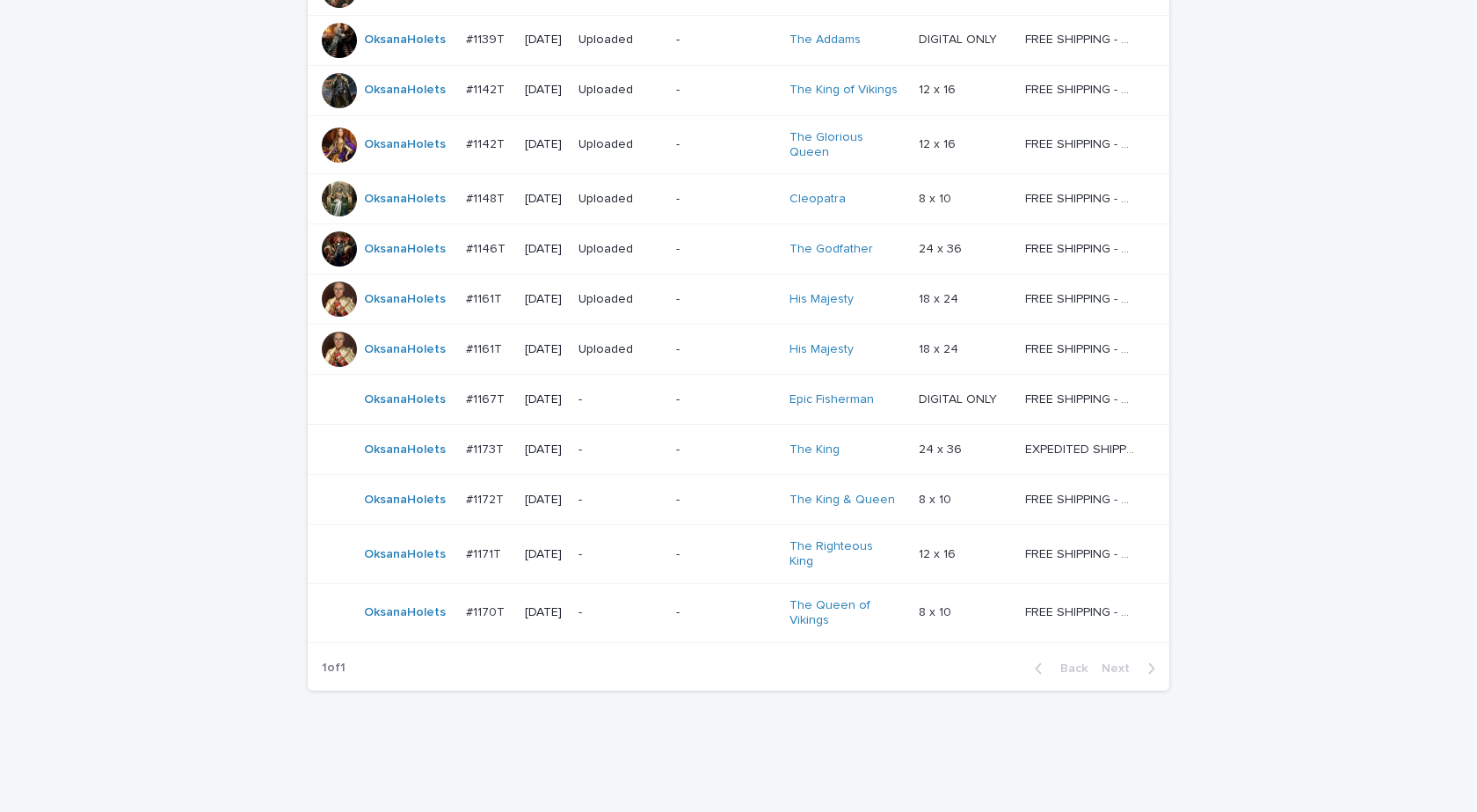
scroll to position [597, 0]
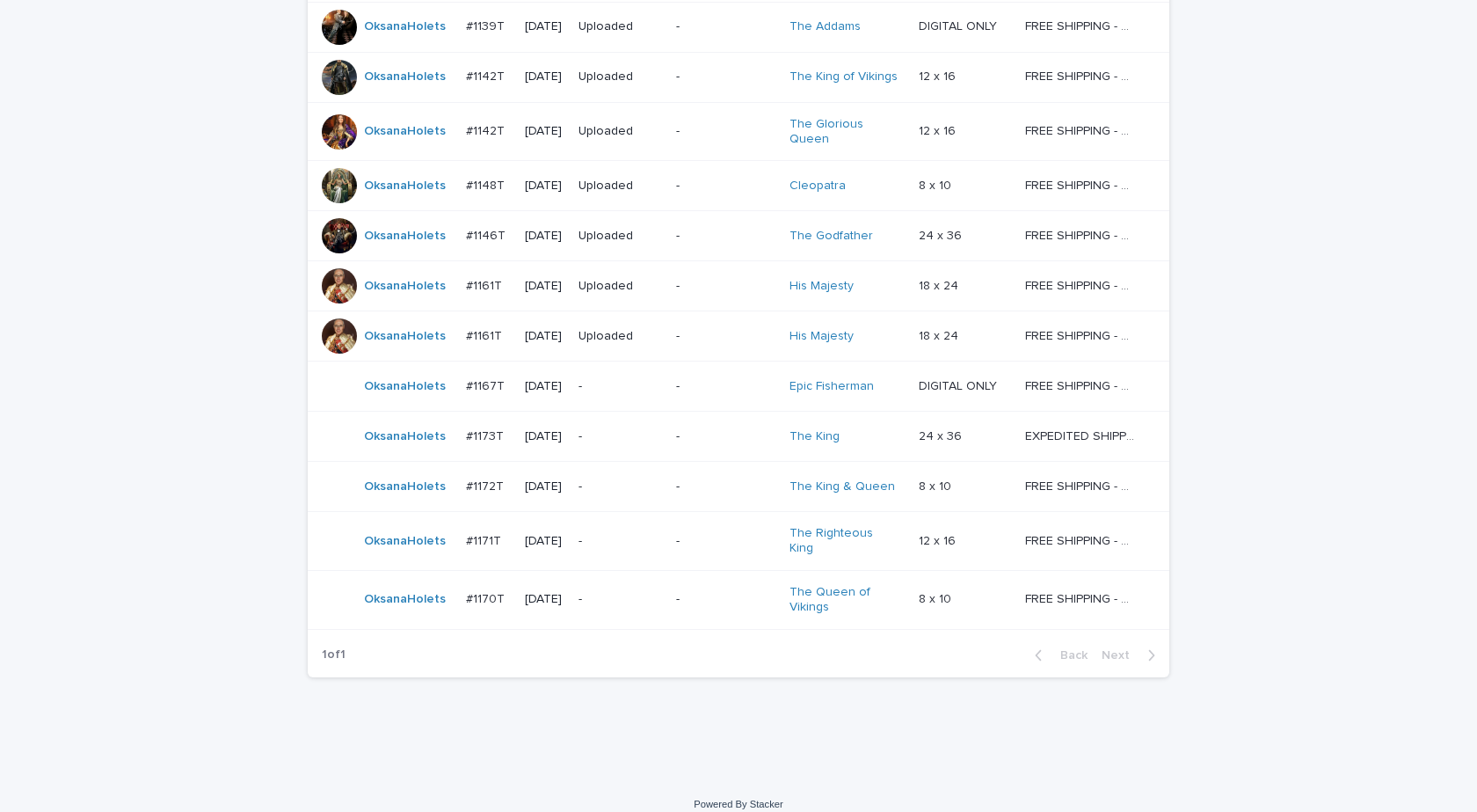
click at [425, 244] on div "OksanaHolets" at bounding box center [387, 236] width 130 height 35
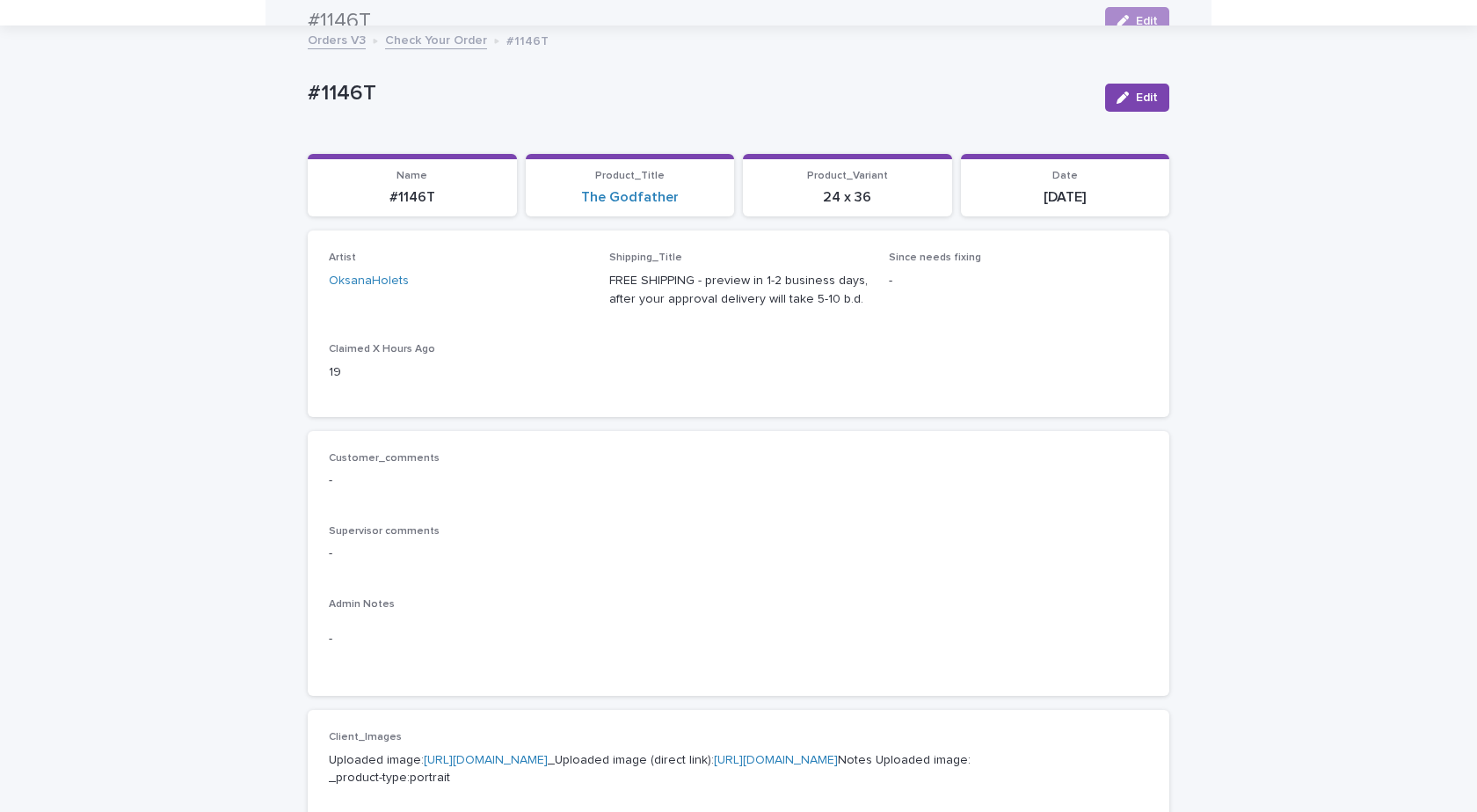
scroll to position [56, 0]
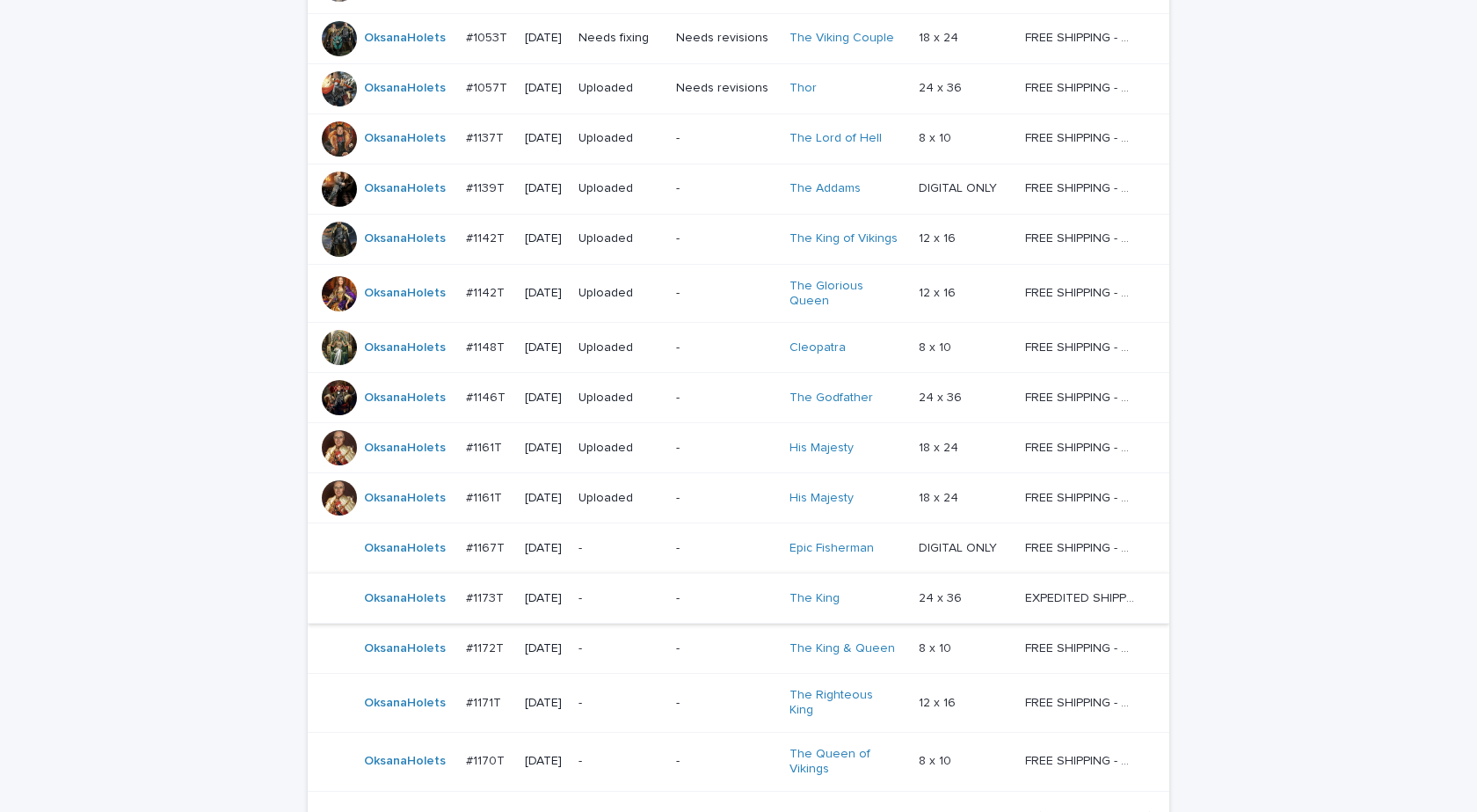
scroll to position [582, 0]
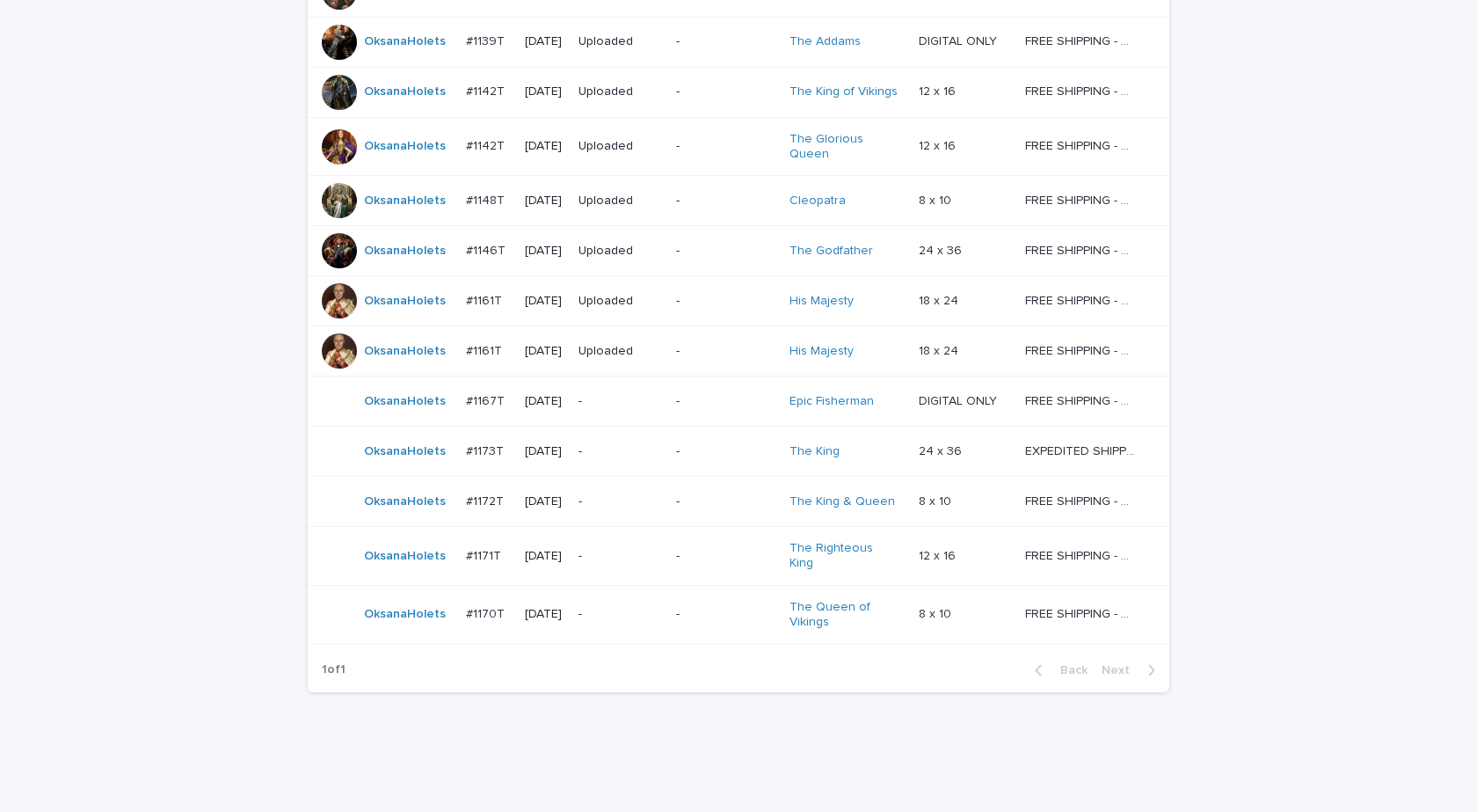
click at [412, 205] on div "OksanaHolets" at bounding box center [405, 201] width 81 height 29
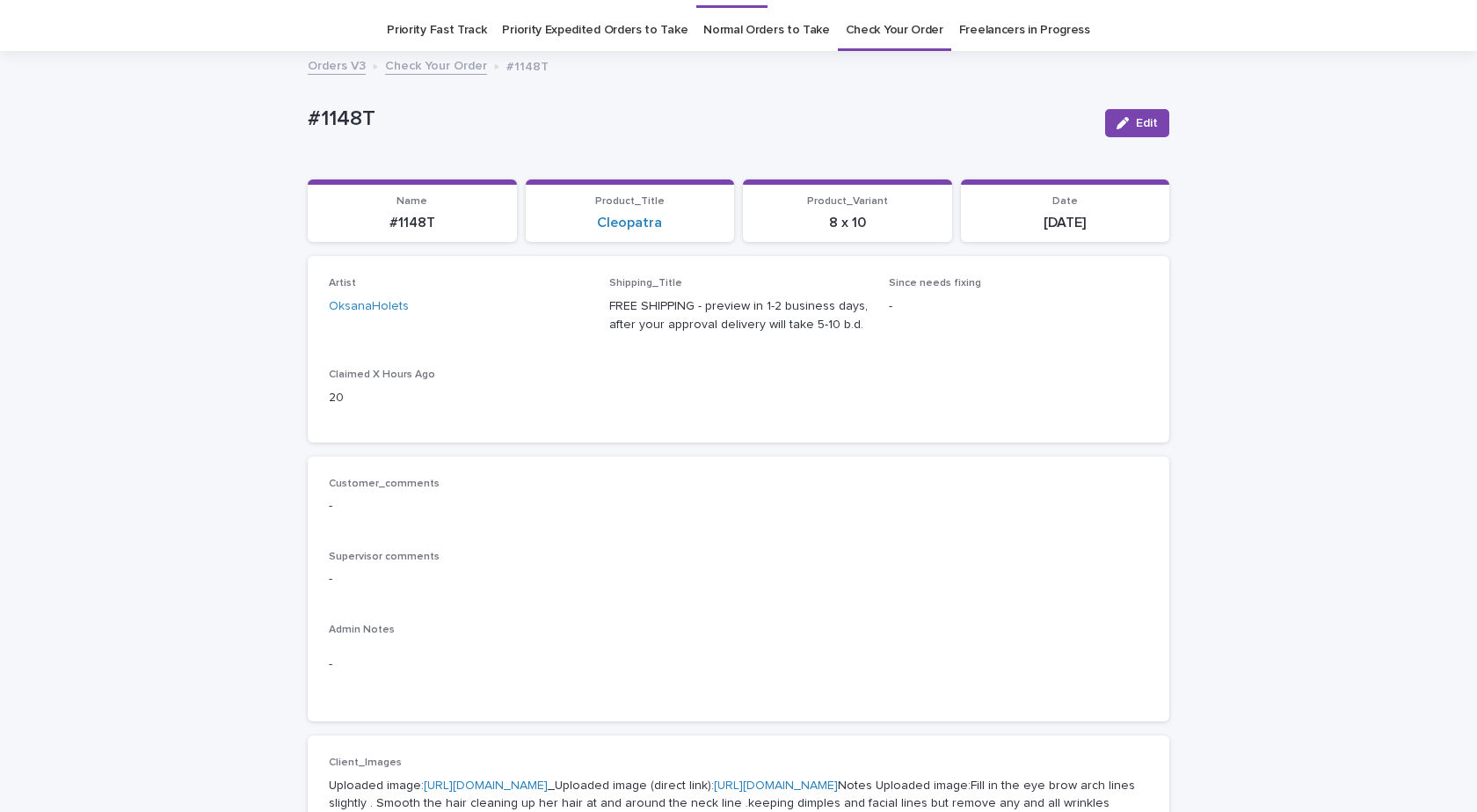
scroll to position [88, 0]
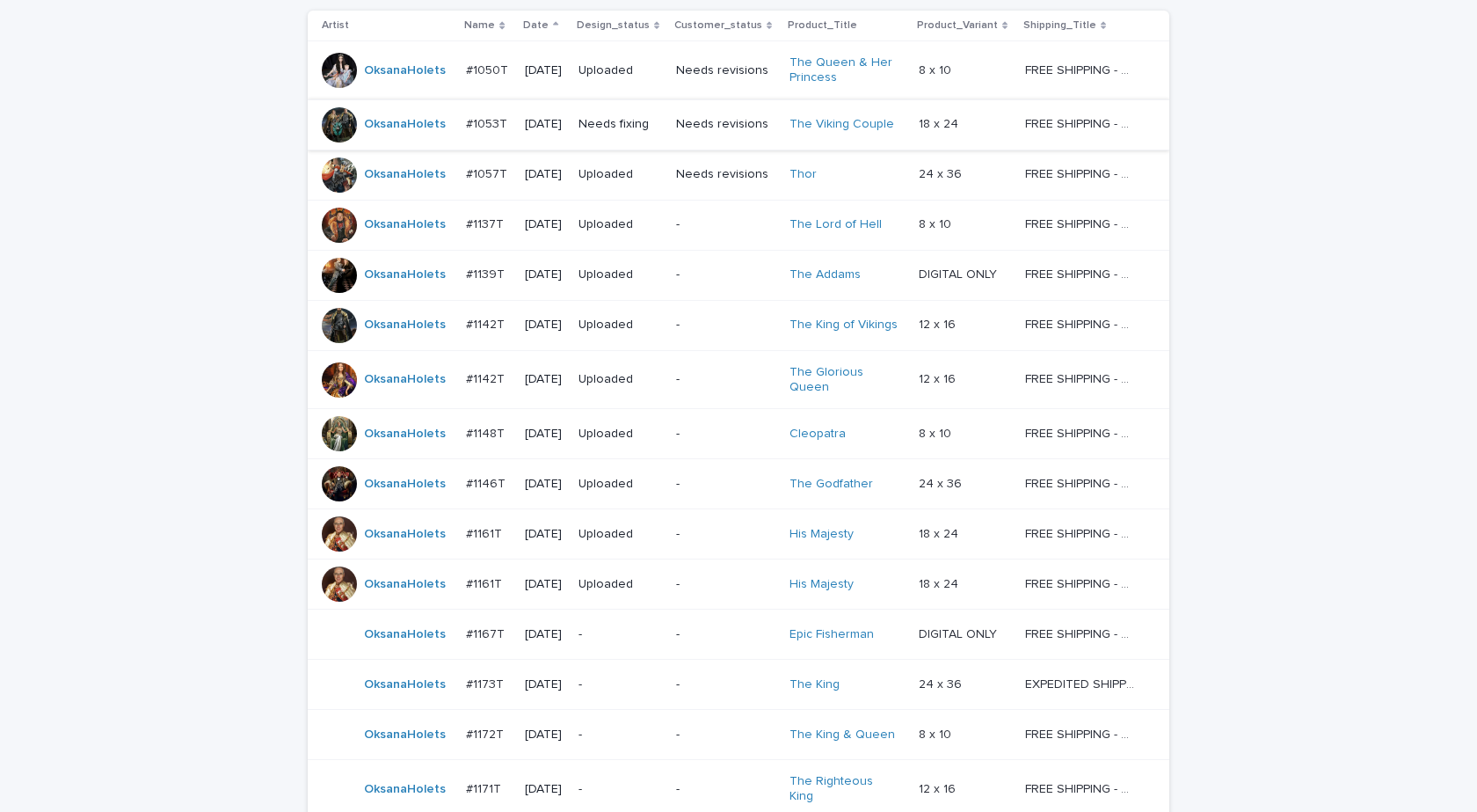
scroll to position [584, 0]
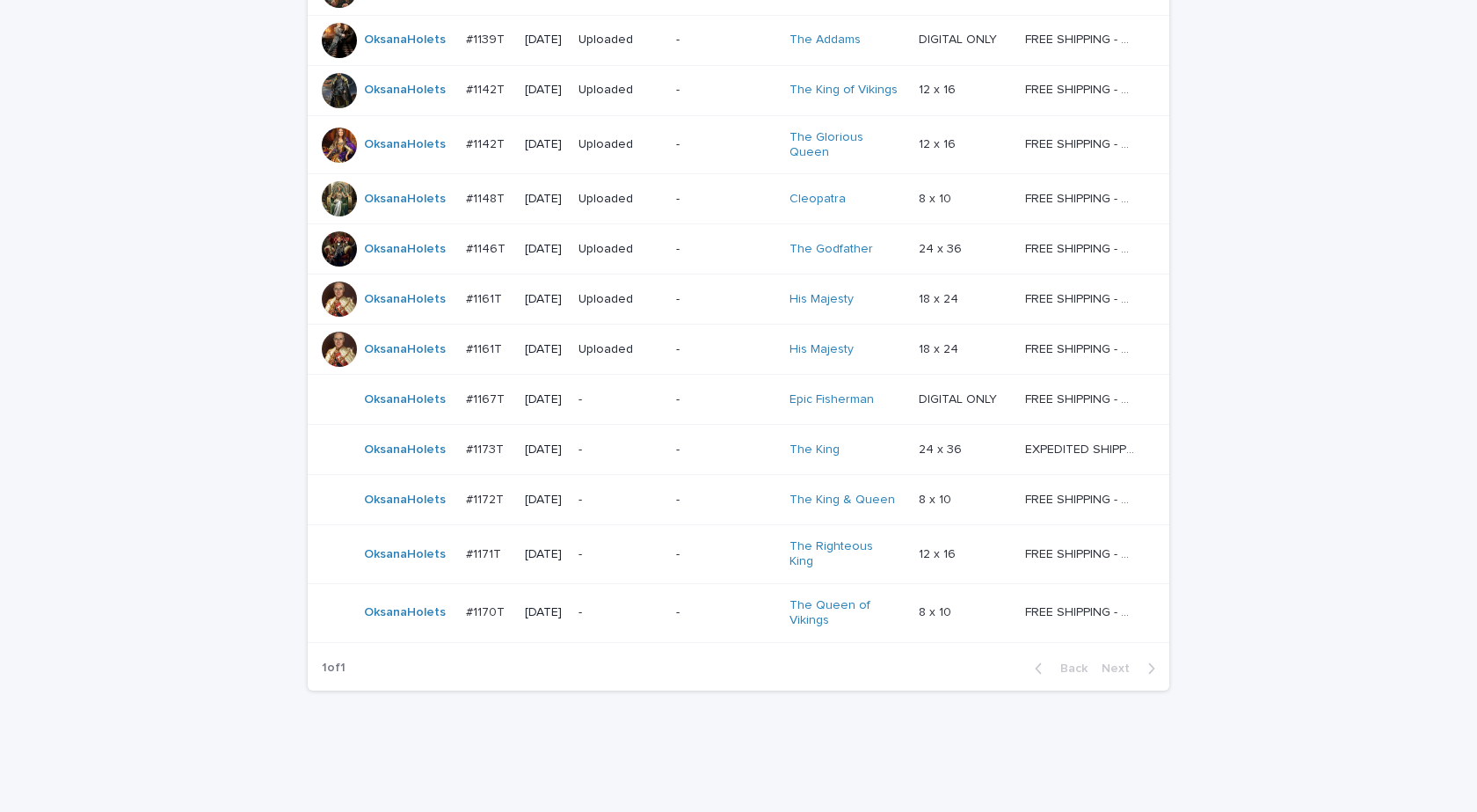
click at [400, 160] on td "OksanaHolets" at bounding box center [384, 145] width 152 height 59
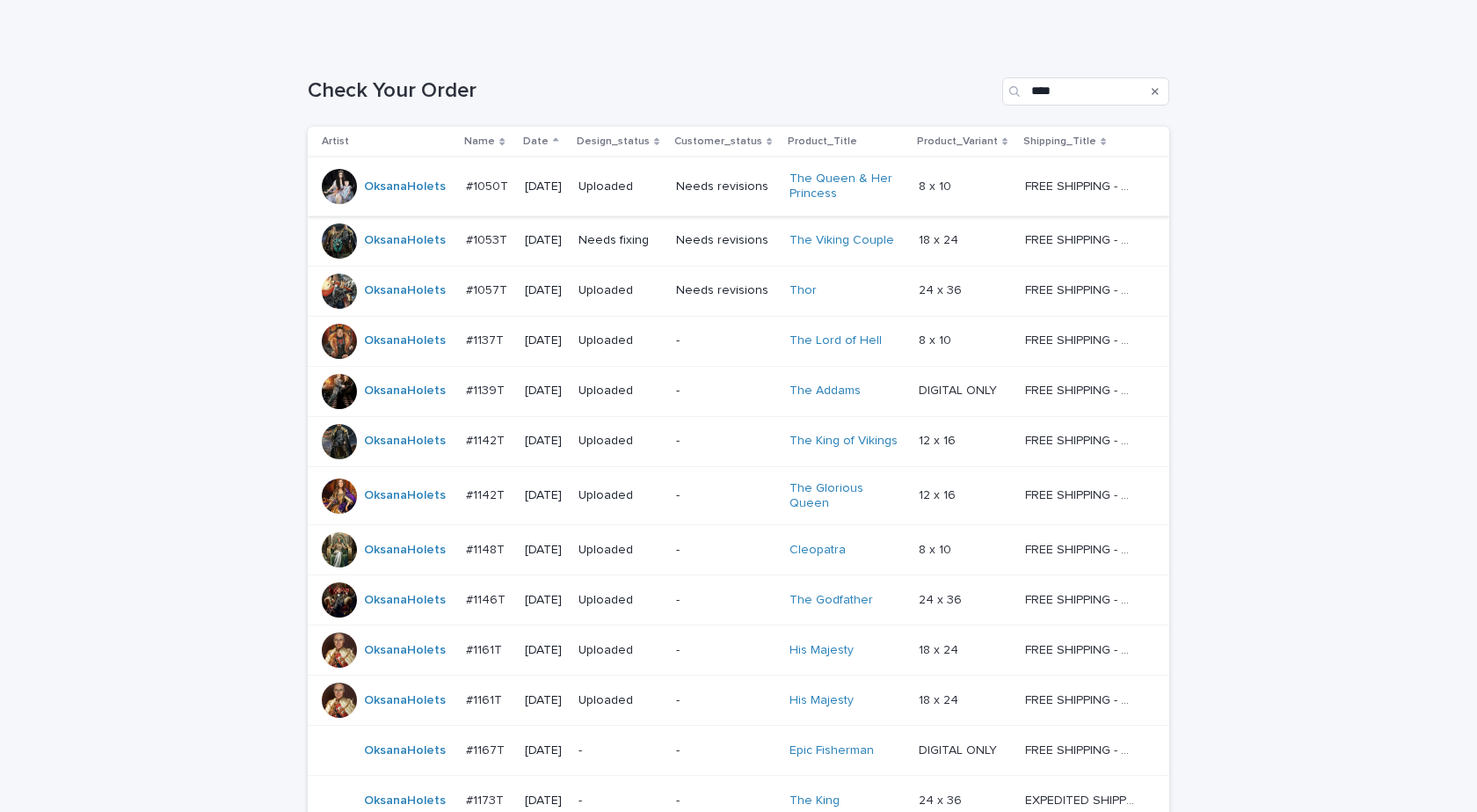
scroll to position [496, 0]
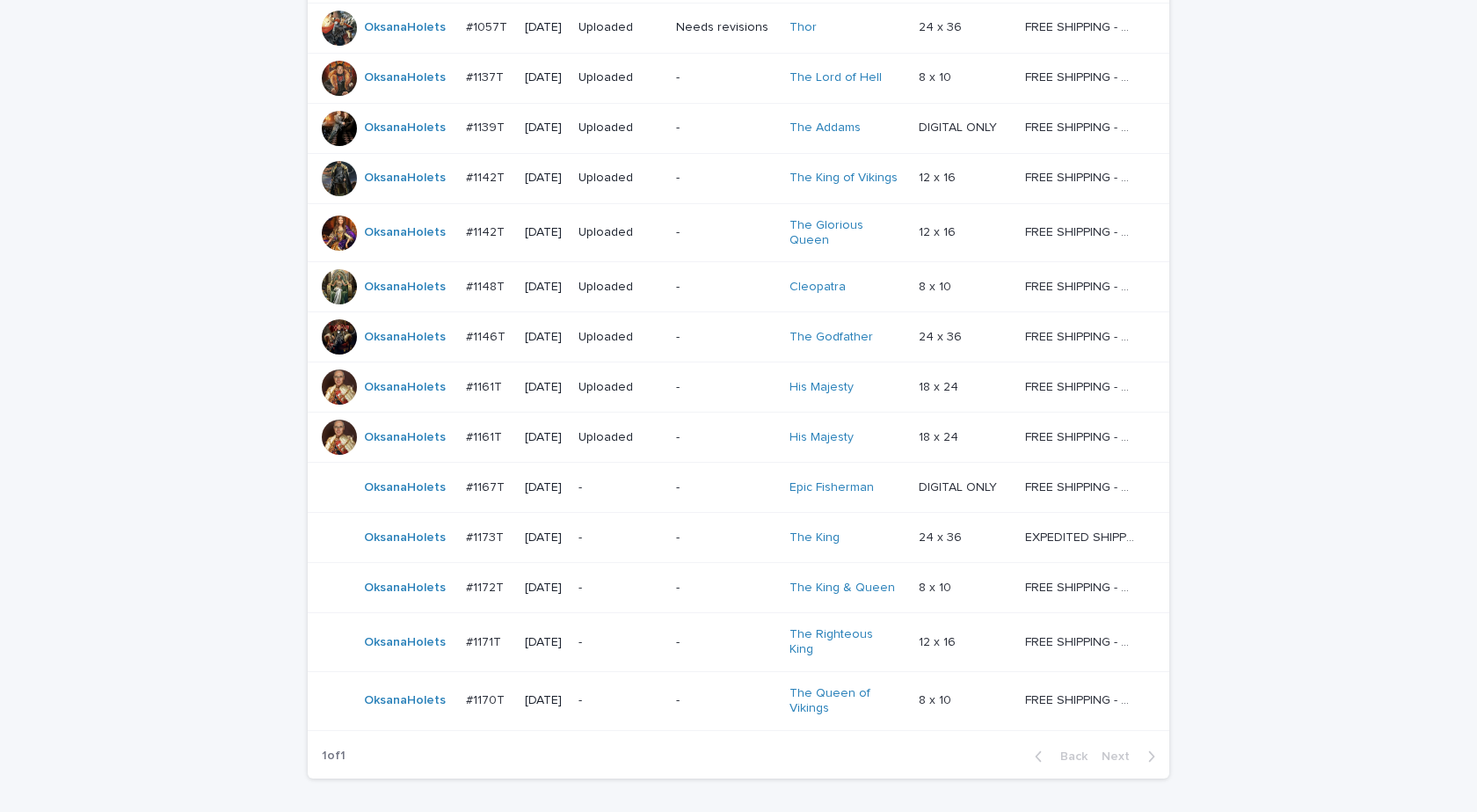
click at [418, 191] on div "OksanaHolets" at bounding box center [405, 178] width 81 height 29
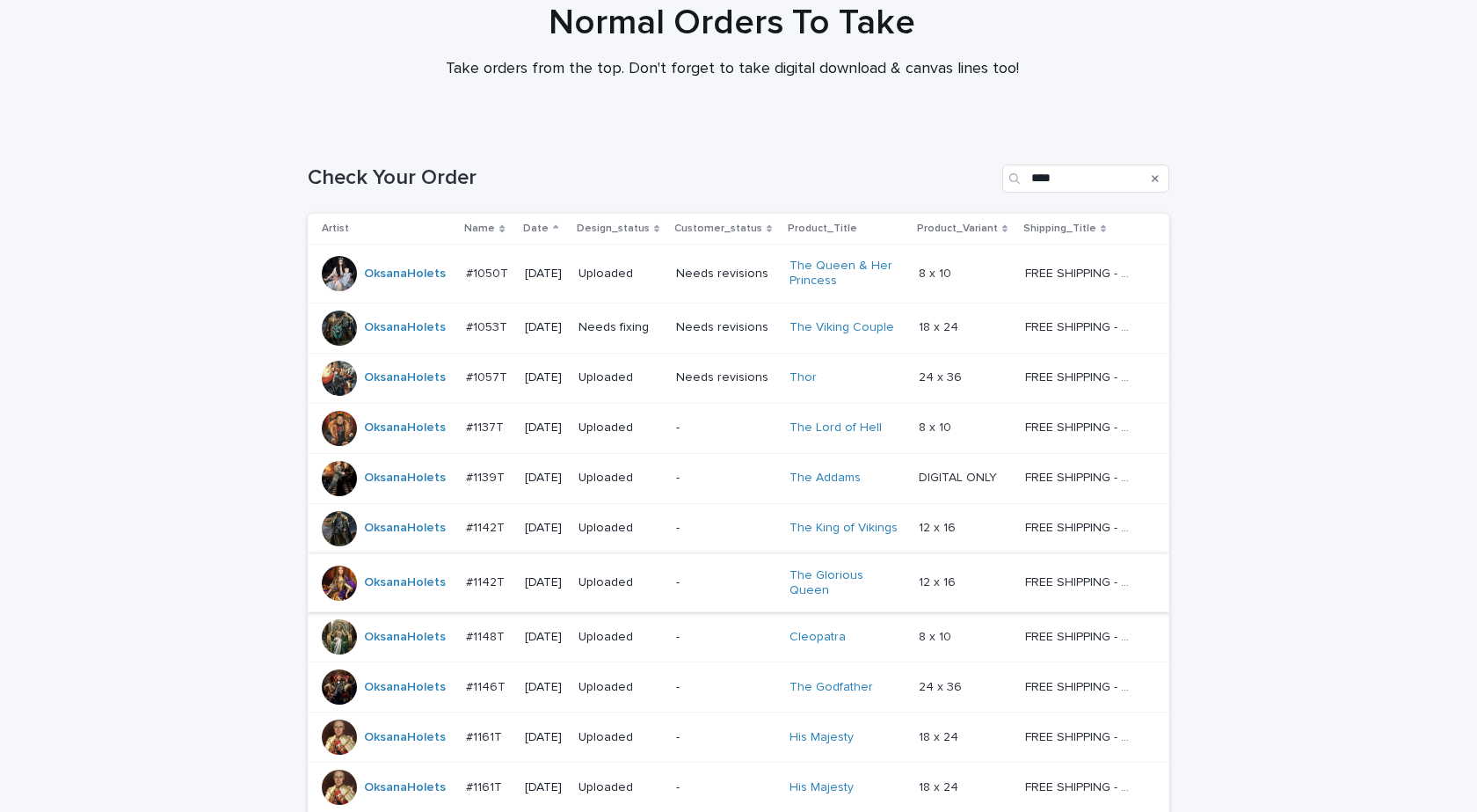
scroll to position [408, 0]
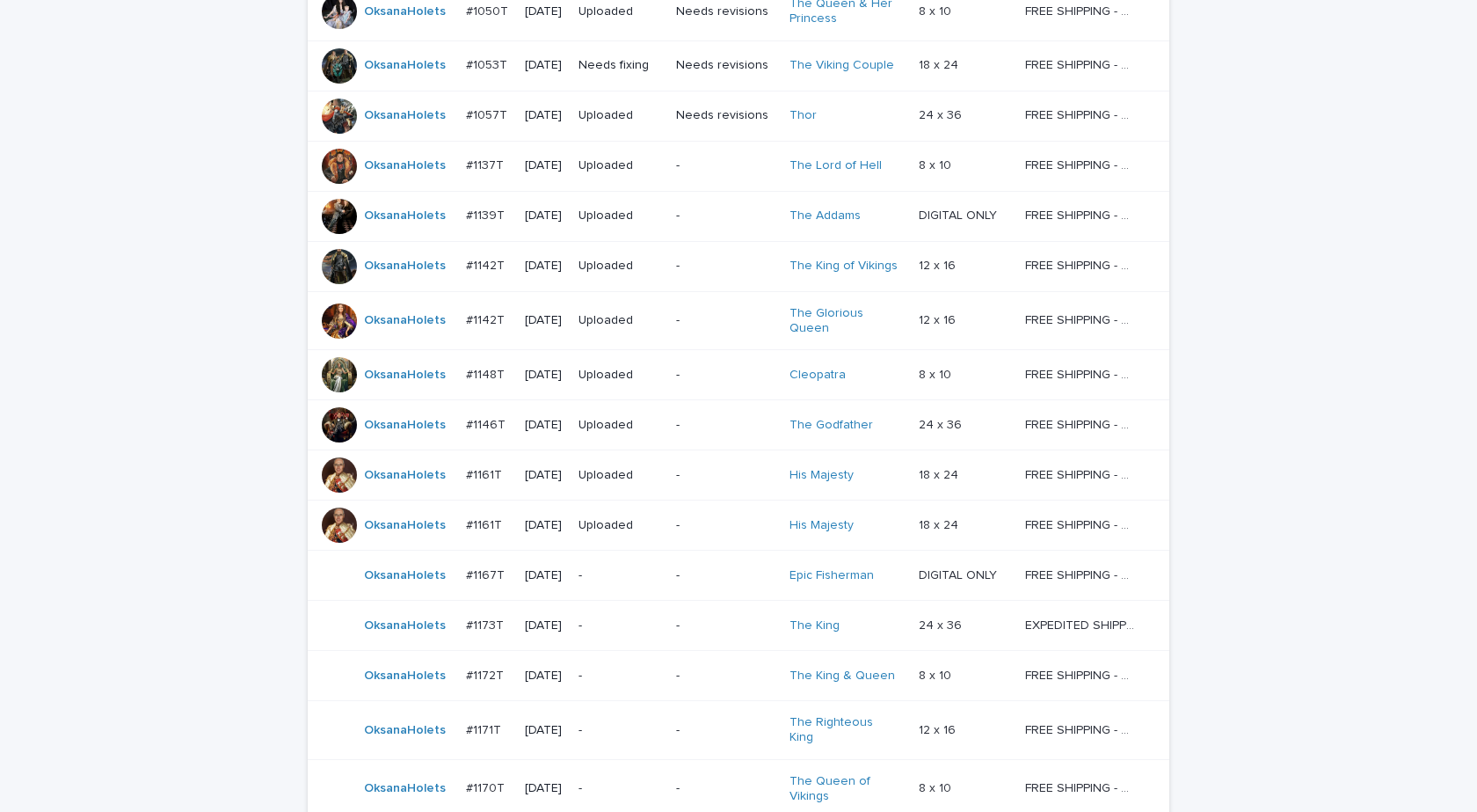
click at [369, 230] on div "OksanaHolets" at bounding box center [405, 215] width 81 height 29
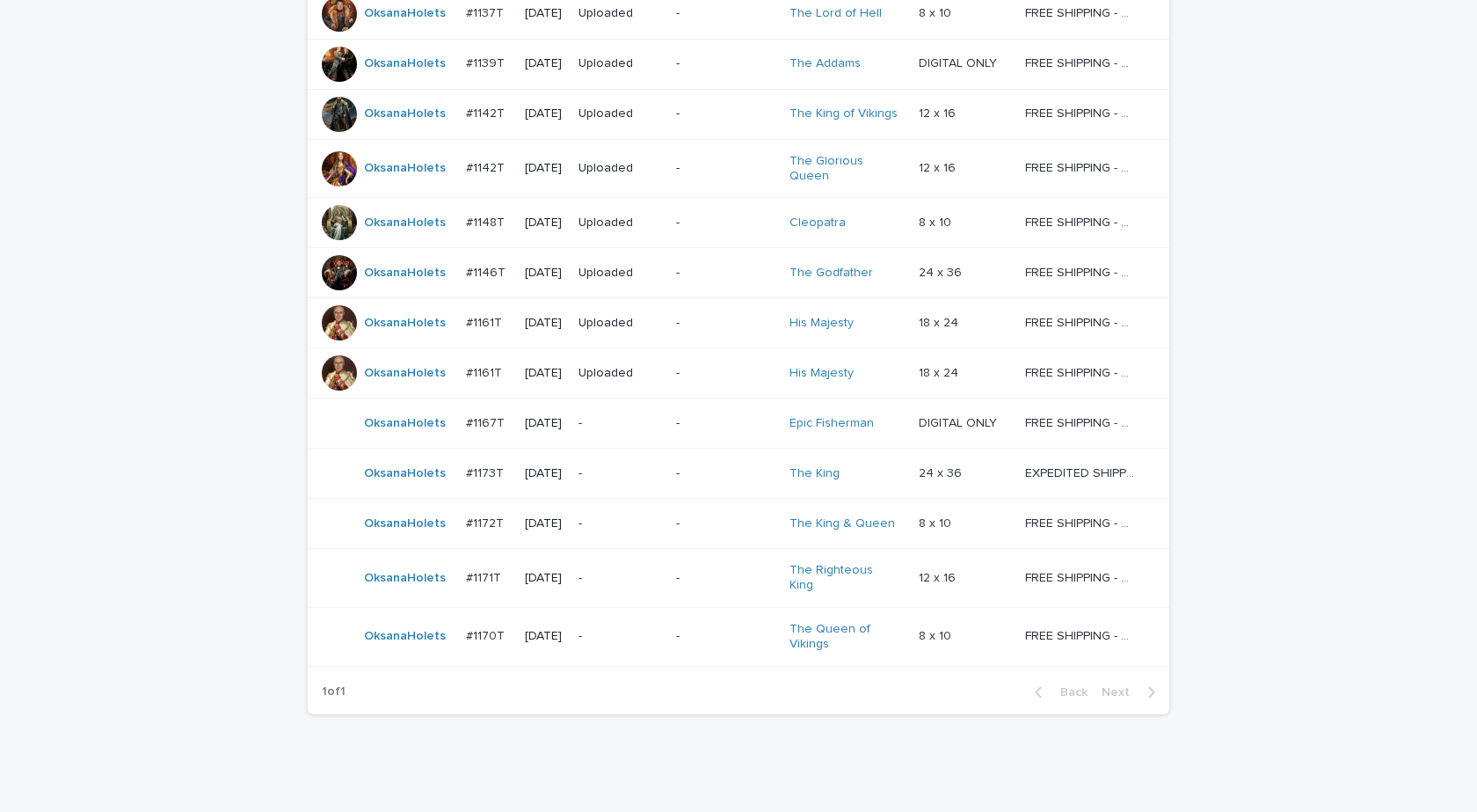
scroll to position [584, 0]
